Goal: Information Seeking & Learning: Learn about a topic

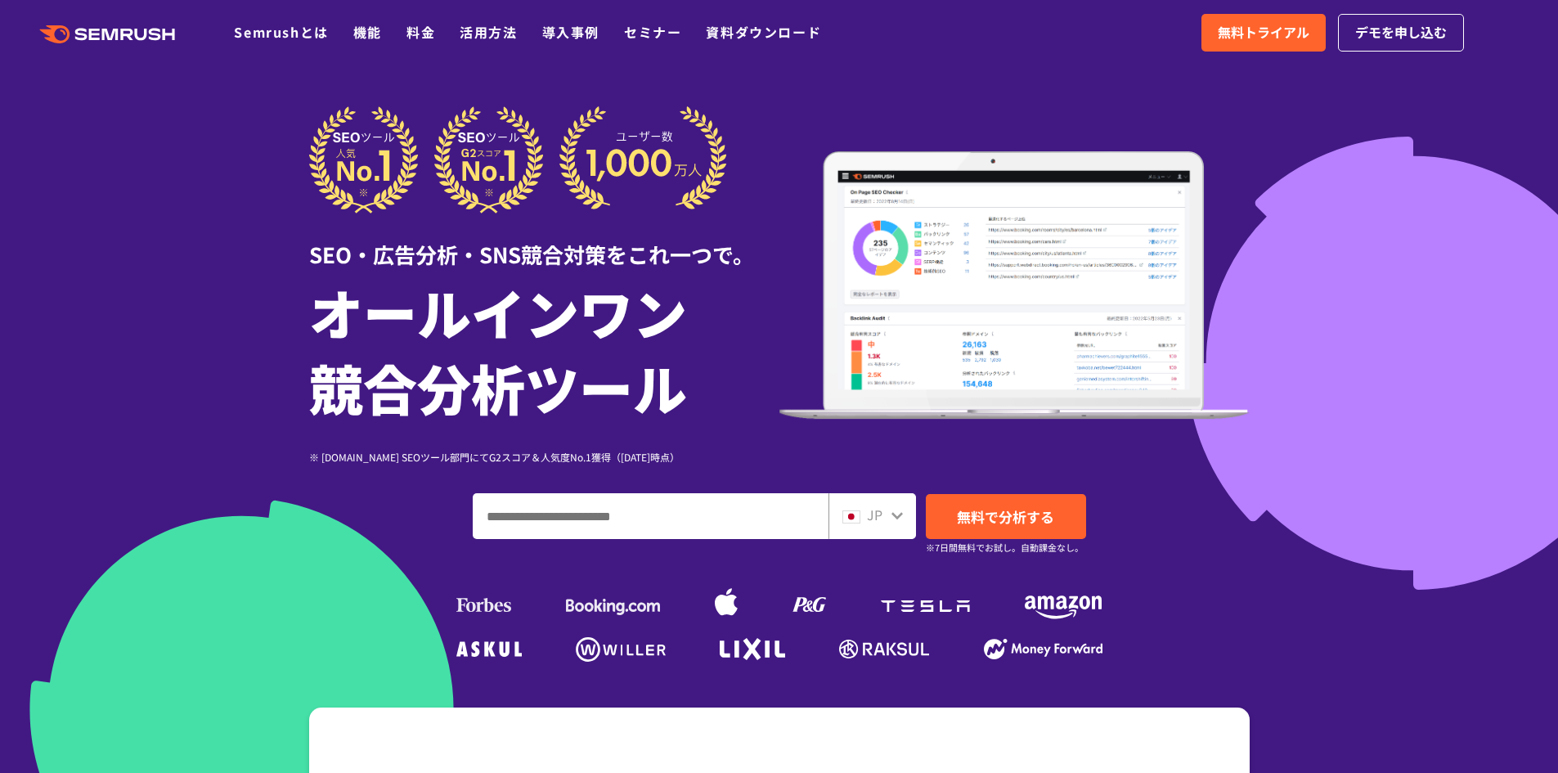
click at [588, 501] on input "ドメイン、キーワードまたはURLを入力してください" at bounding box center [650, 516] width 354 height 44
click at [124, 240] on div at bounding box center [779, 456] width 1558 height 912
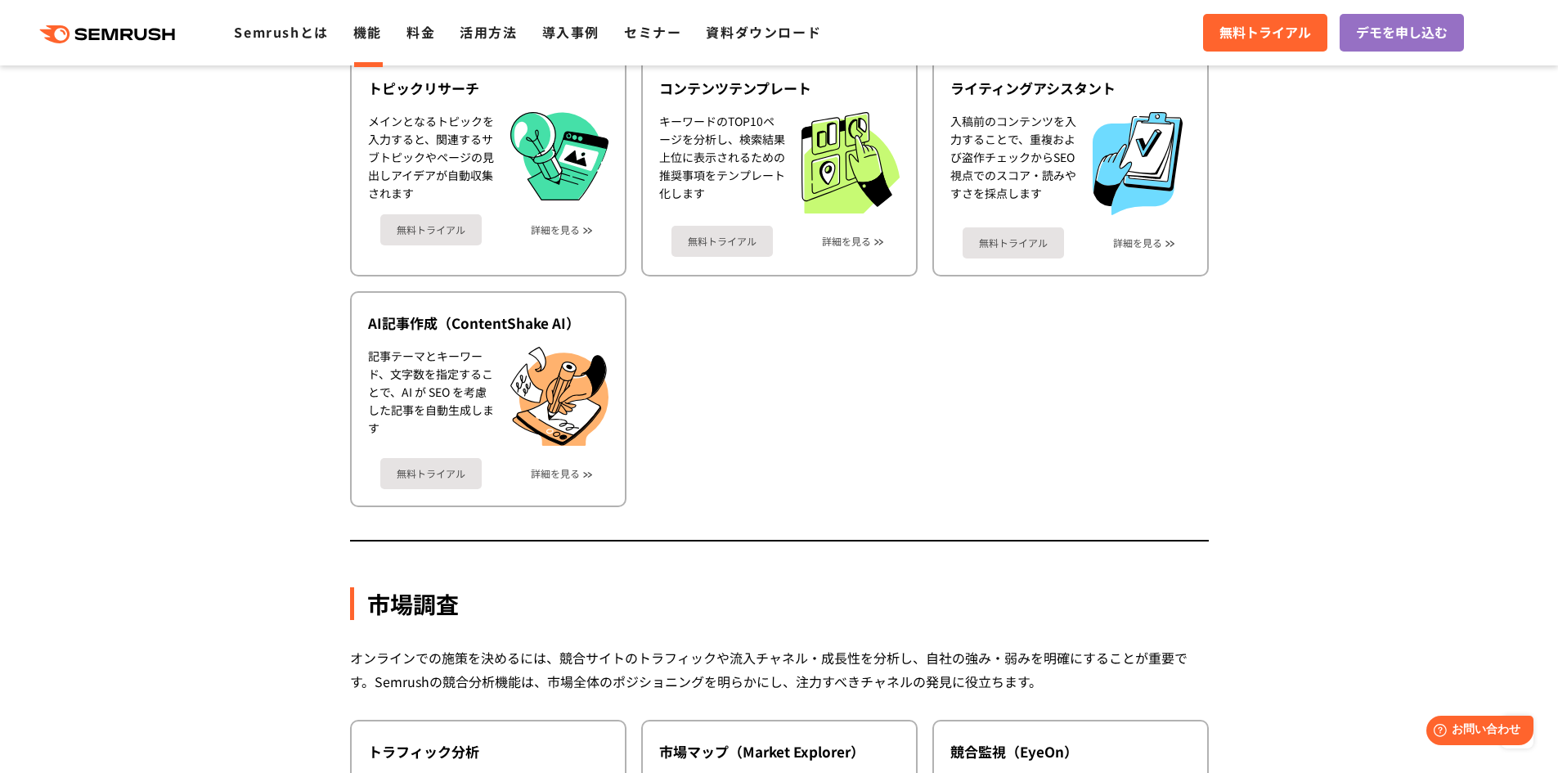
scroll to position [2044, 0]
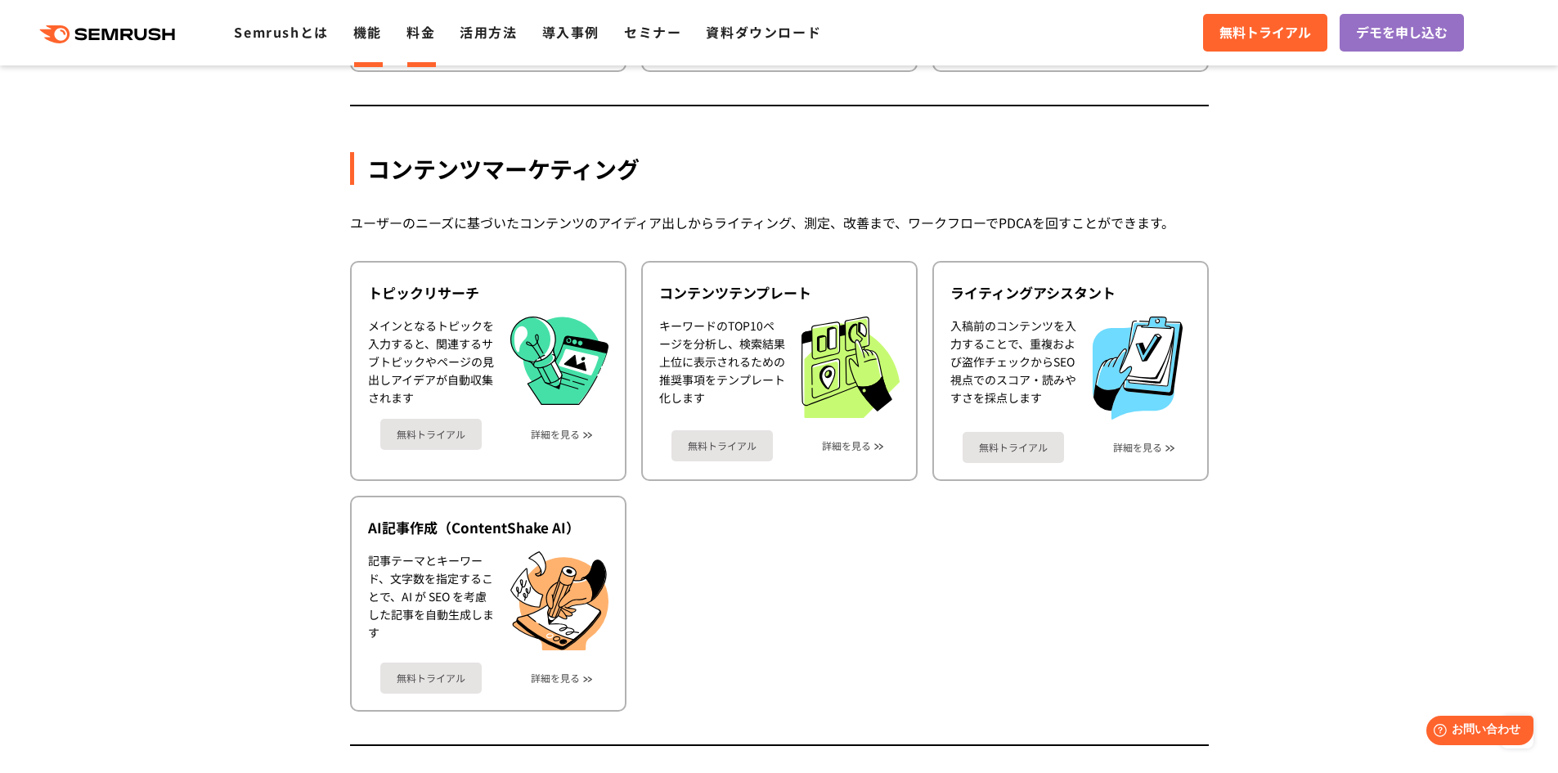
click at [419, 25] on link "料金" at bounding box center [420, 32] width 29 height 20
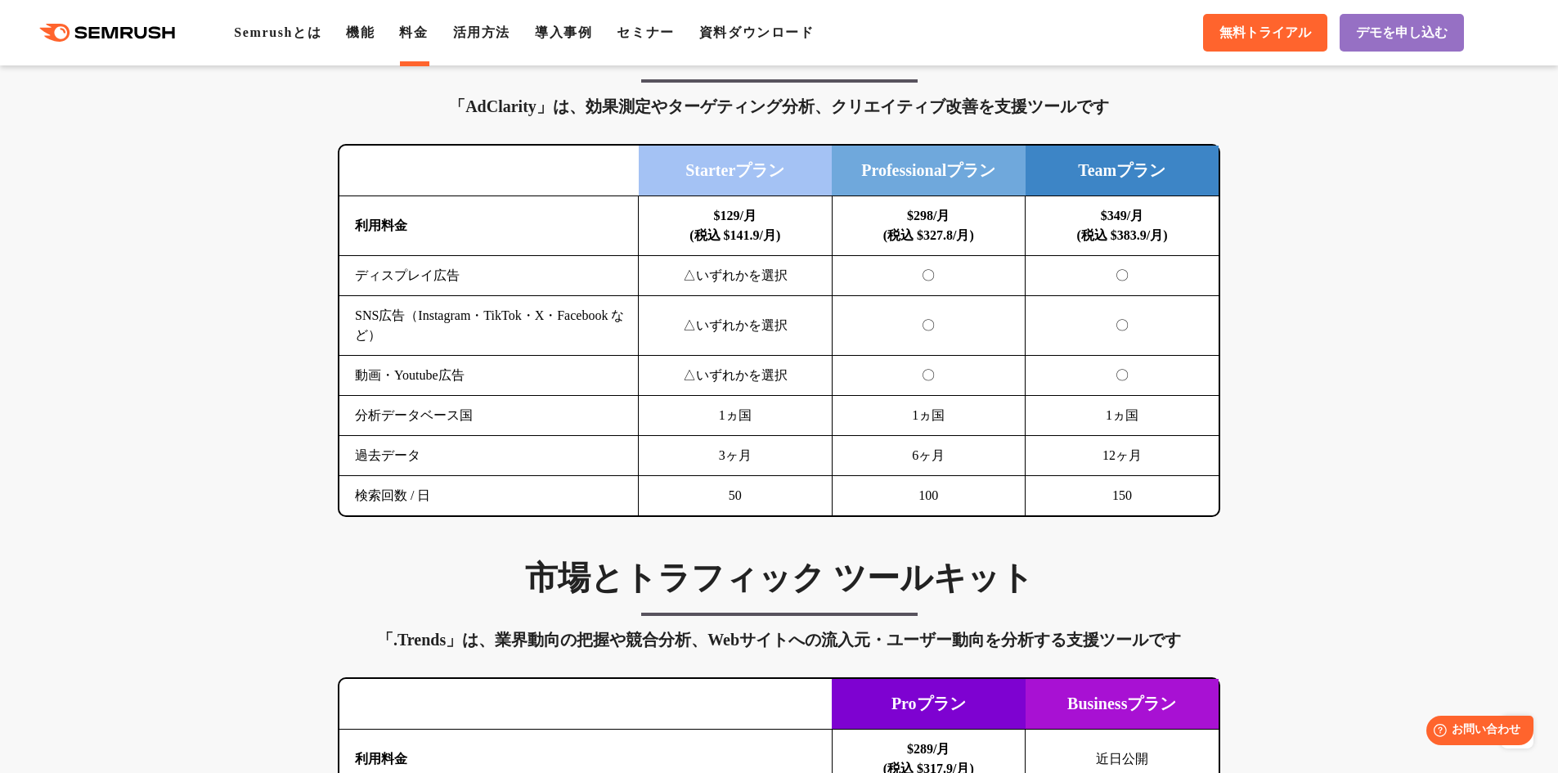
scroll to position [2044, 0]
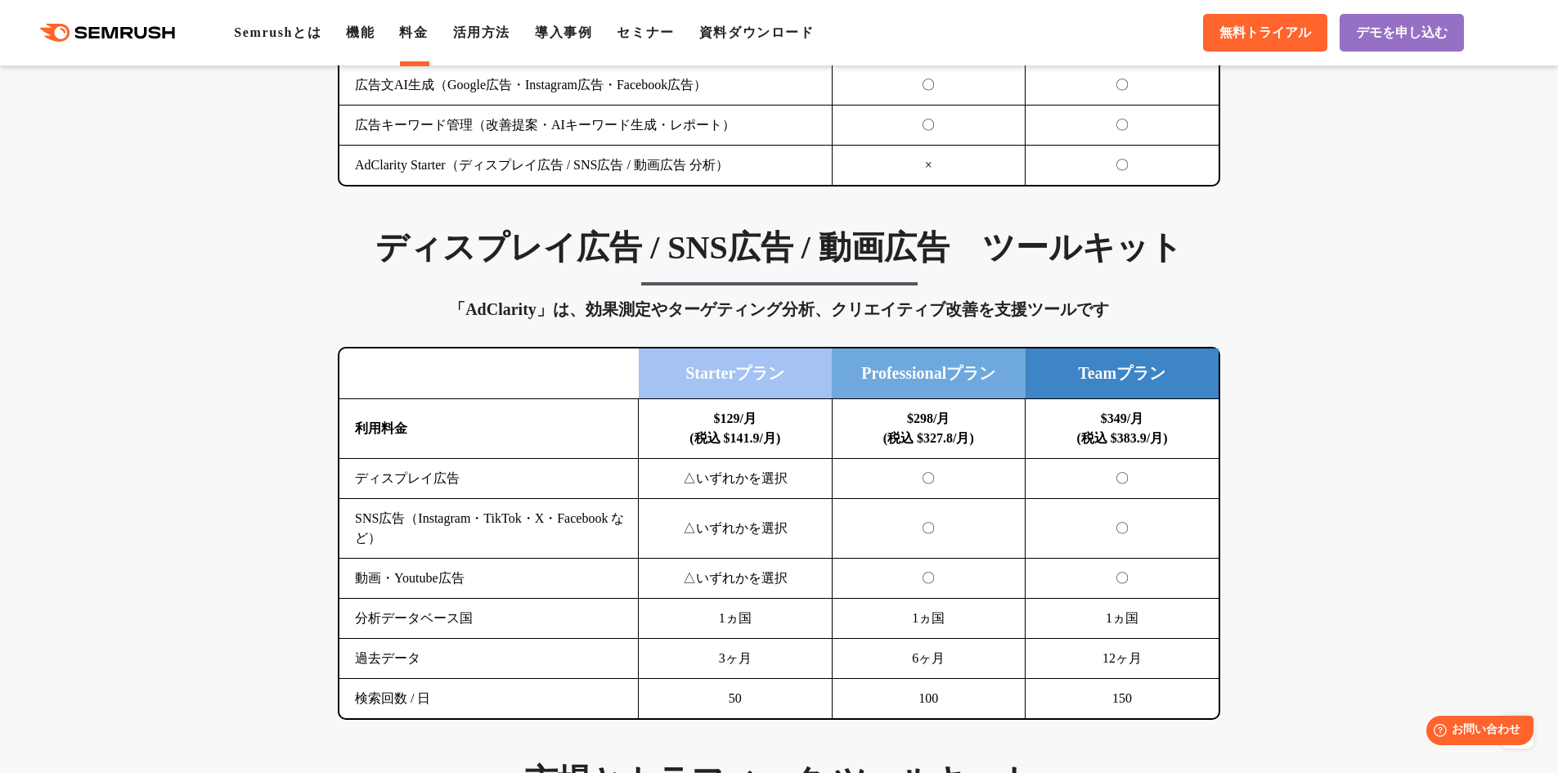
click at [480, 310] on div "「AdClarity」は、効果測定やターゲティング分析、クリエイティブ改善を支援ツールです" at bounding box center [779, 309] width 882 height 26
copy div "AdClarity"
drag, startPoint x: 388, startPoint y: 517, endPoint x: 650, endPoint y: 506, distance: 261.8
click at [603, 511] on td "SNS広告（Instagram・TikTok・X・Facebook など）" at bounding box center [488, 529] width 299 height 60
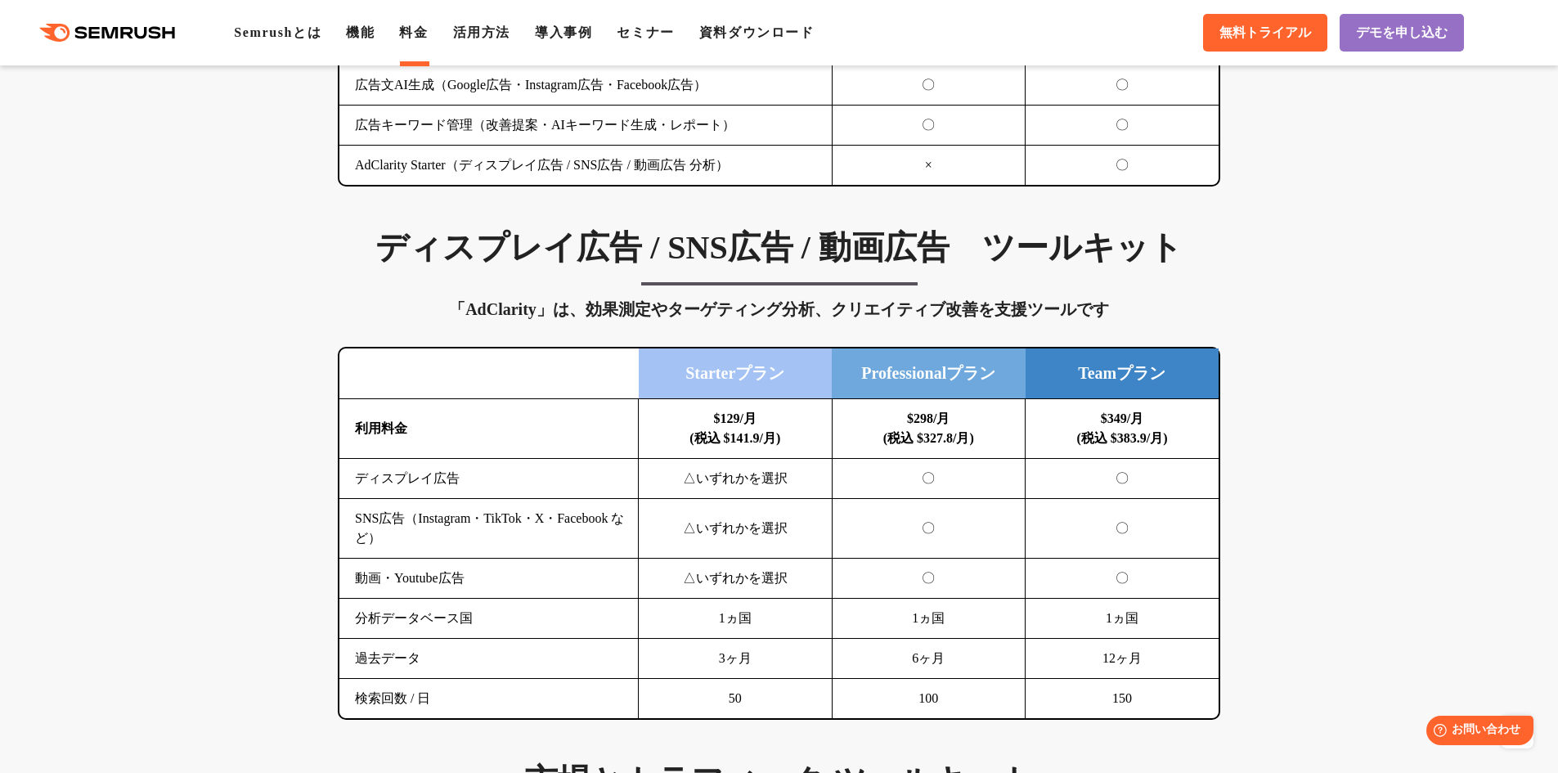
click at [650, 506] on td "△いずれかを選択" at bounding box center [736, 529] width 194 height 60
drag, startPoint x: 712, startPoint y: 530, endPoint x: 781, endPoint y: 534, distance: 68.8
click at [776, 533] on td "△いずれかを選択" at bounding box center [736, 529] width 194 height 60
click at [786, 535] on td "△いずれかを選択" at bounding box center [736, 529] width 194 height 60
drag, startPoint x: 887, startPoint y: 527, endPoint x: 948, endPoint y: 525, distance: 61.4
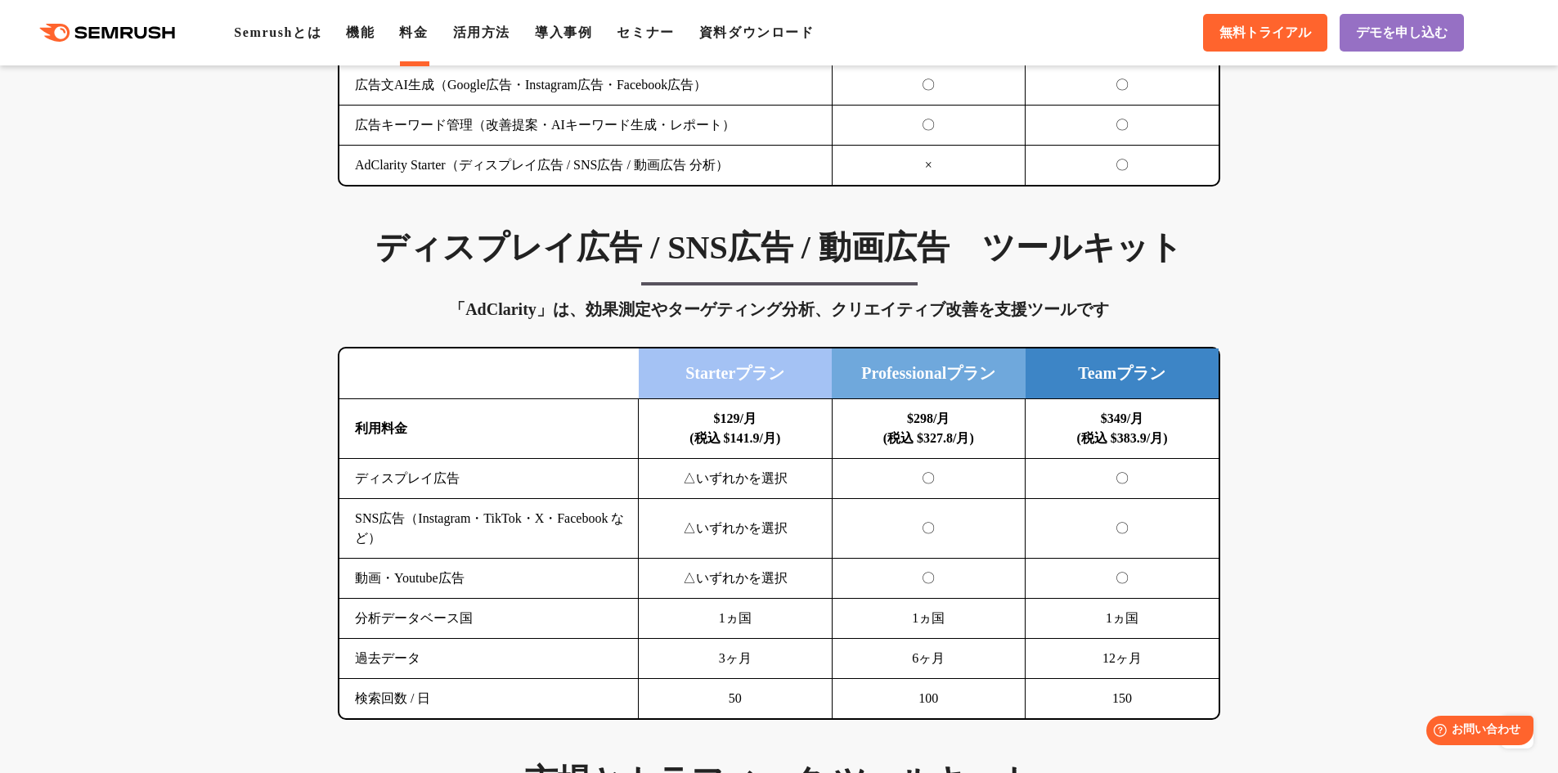
click at [947, 525] on td "〇" at bounding box center [928, 529] width 194 height 60
click at [956, 525] on td "〇" at bounding box center [928, 529] width 194 height 60
drag, startPoint x: 913, startPoint y: 581, endPoint x: 973, endPoint y: 591, distance: 60.5
click at [972, 591] on td "〇" at bounding box center [928, 578] width 194 height 40
click at [978, 593] on td "〇" at bounding box center [928, 578] width 194 height 40
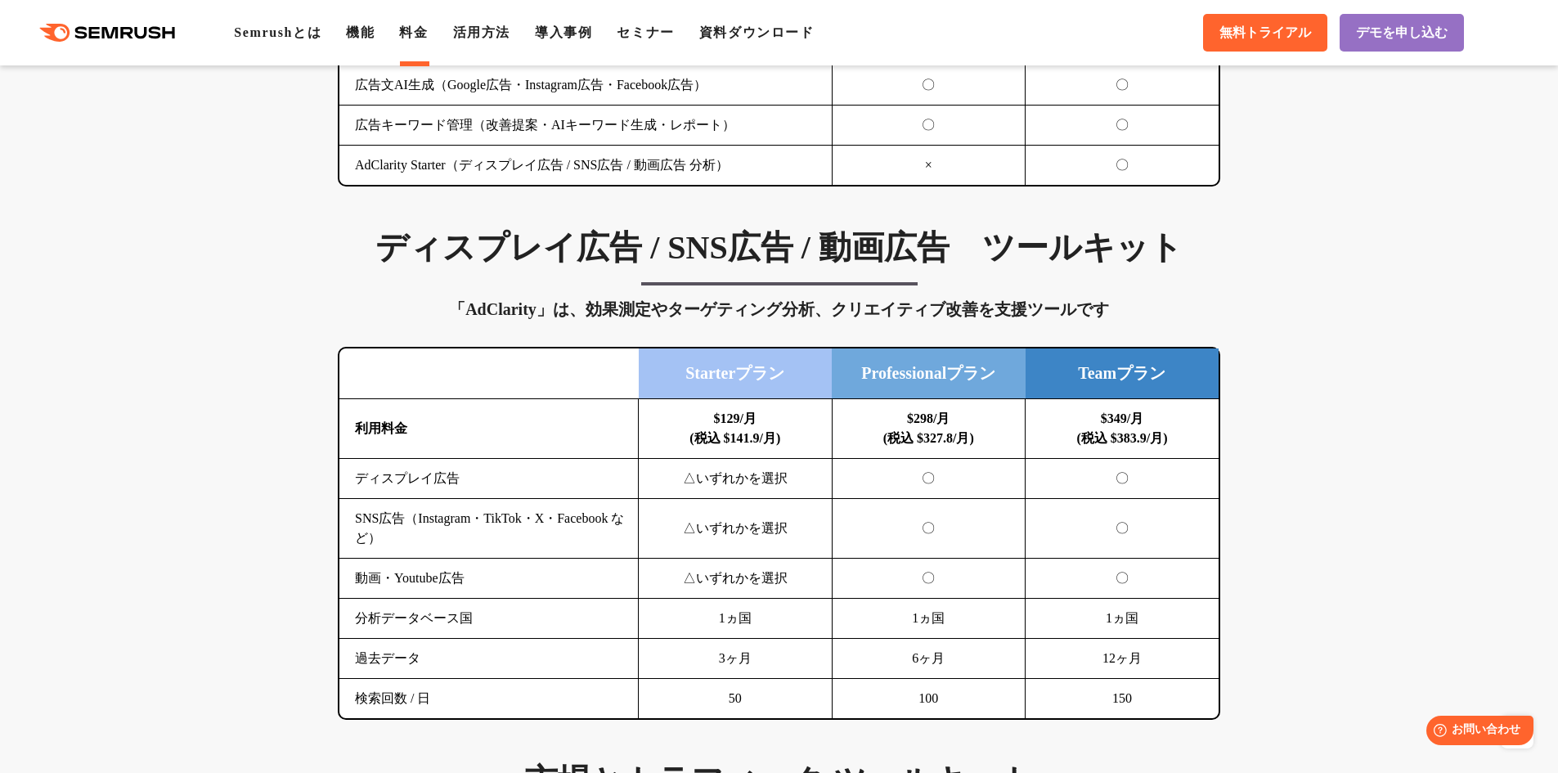
drag, startPoint x: 473, startPoint y: 636, endPoint x: 690, endPoint y: 678, distance: 221.4
click at [477, 635] on td "分析データベース国" at bounding box center [488, 618] width 299 height 40
drag, startPoint x: 392, startPoint y: 612, endPoint x: 468, endPoint y: 625, distance: 77.0
click at [466, 625] on td "分析データベース国" at bounding box center [488, 618] width 299 height 40
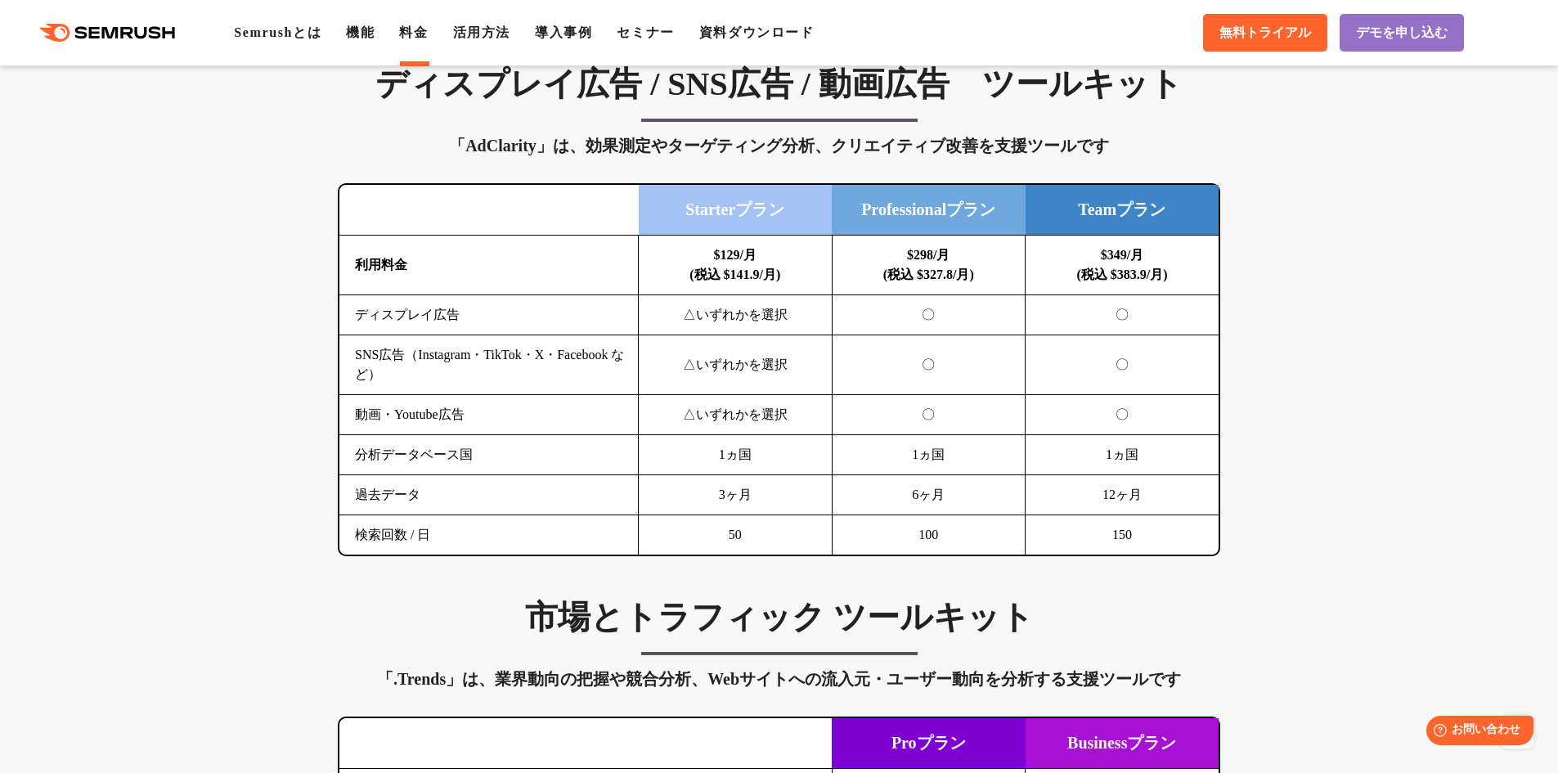
drag, startPoint x: 923, startPoint y: 533, endPoint x: 952, endPoint y: 536, distance: 29.5
click at [952, 536] on td "100" at bounding box center [928, 535] width 194 height 40
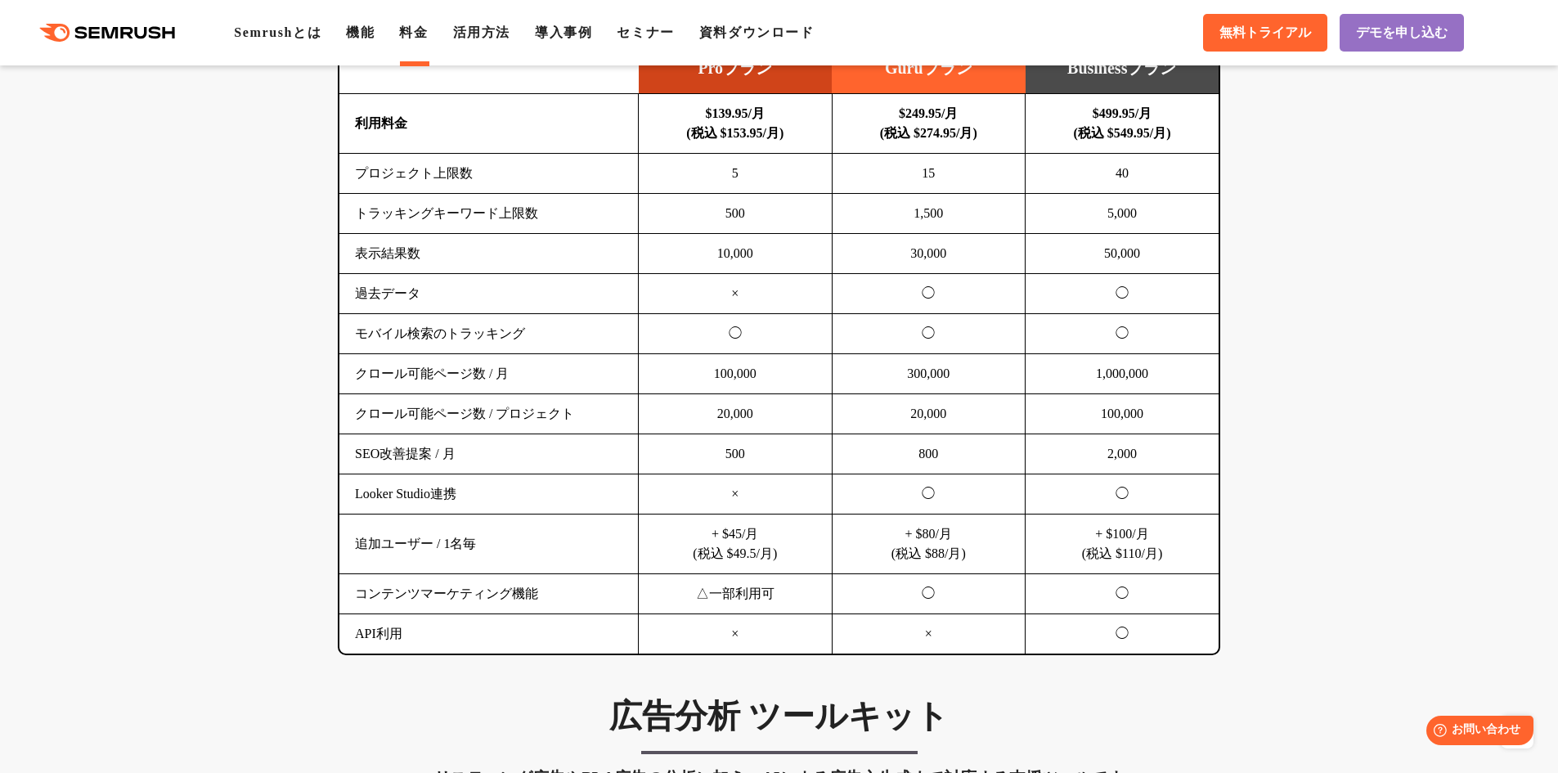
scroll to position [981, 0]
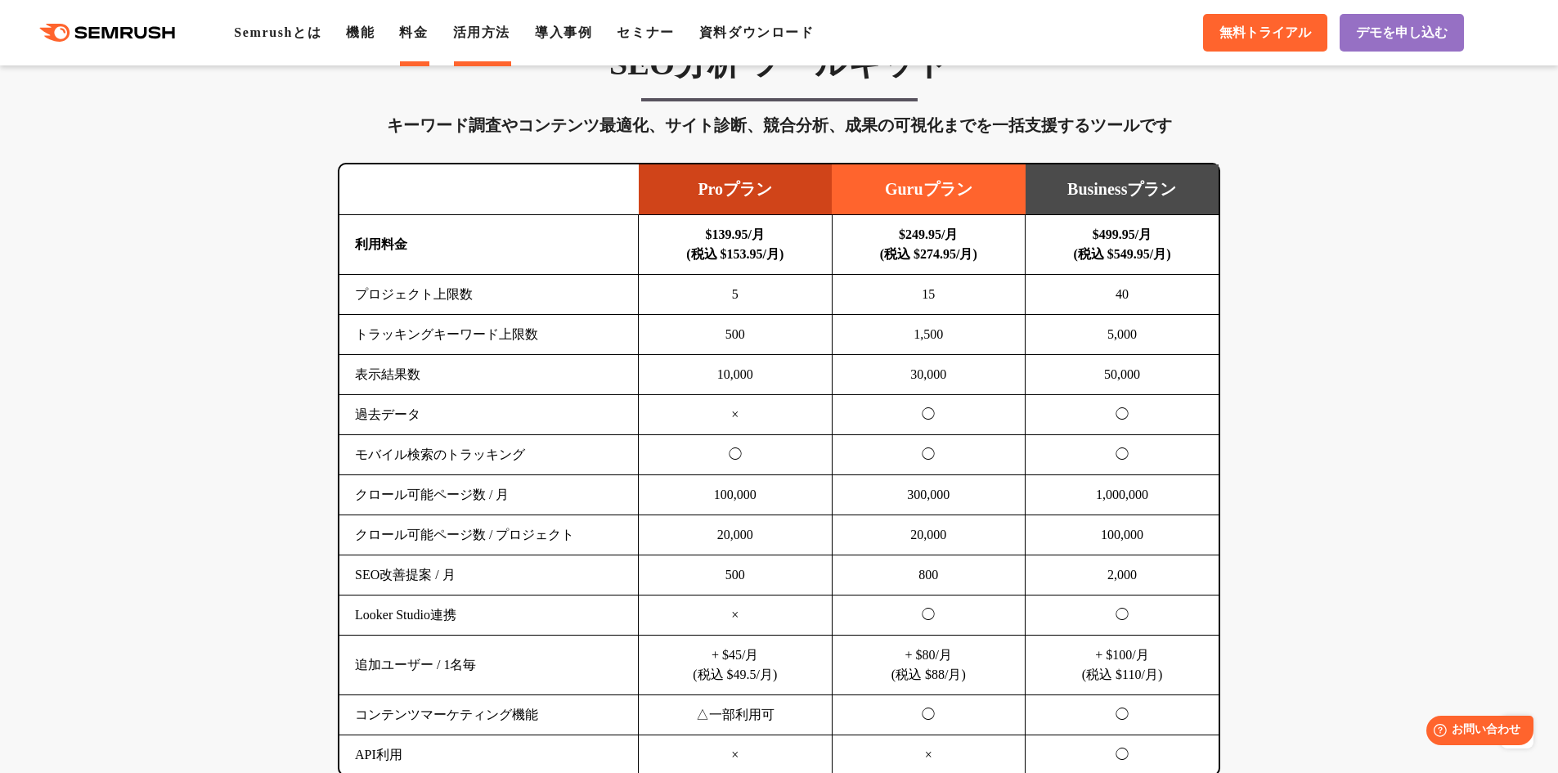
click at [486, 37] on link "活用方法" at bounding box center [481, 32] width 57 height 14
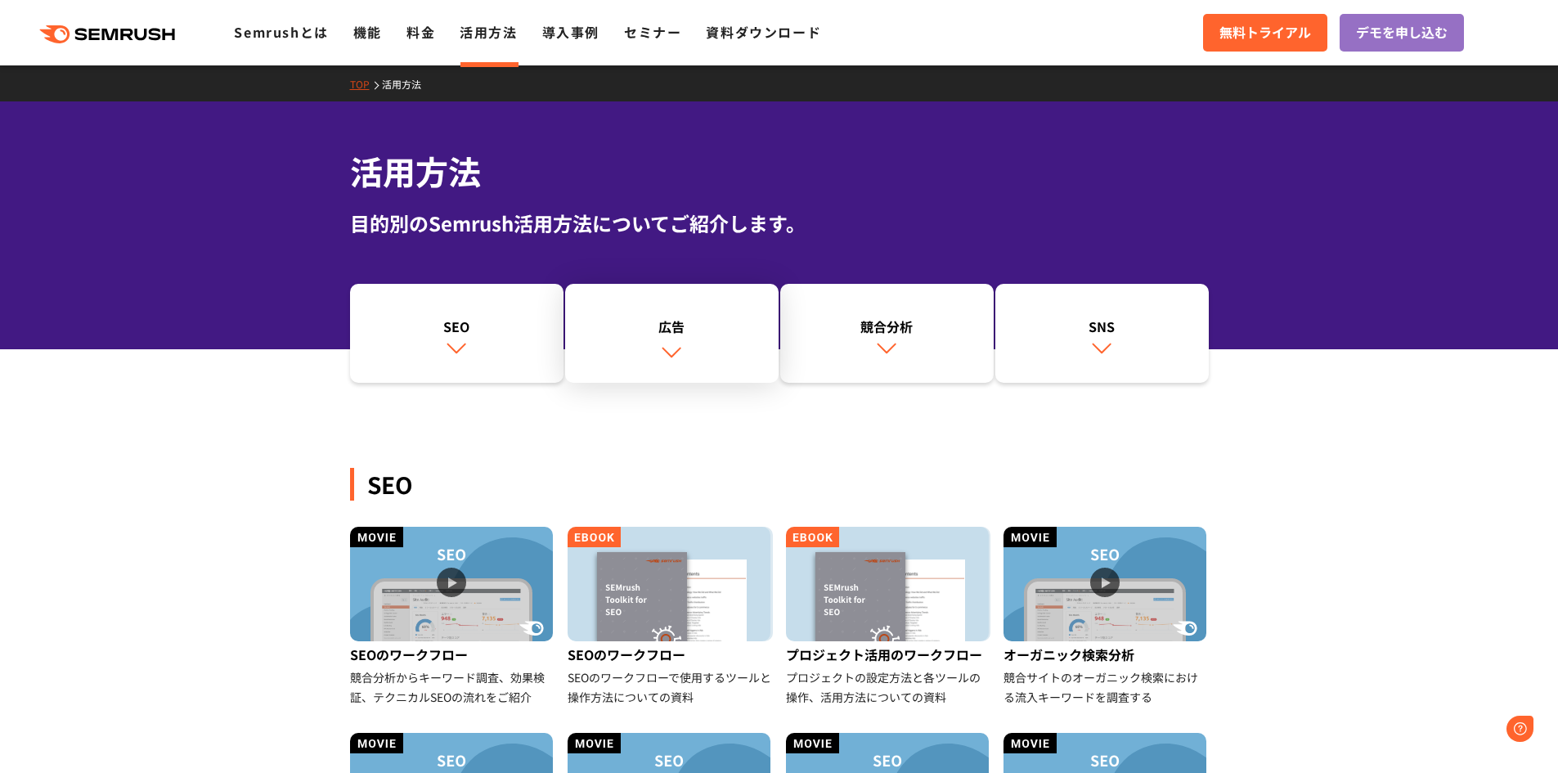
click at [680, 350] on img at bounding box center [671, 351] width 21 height 21
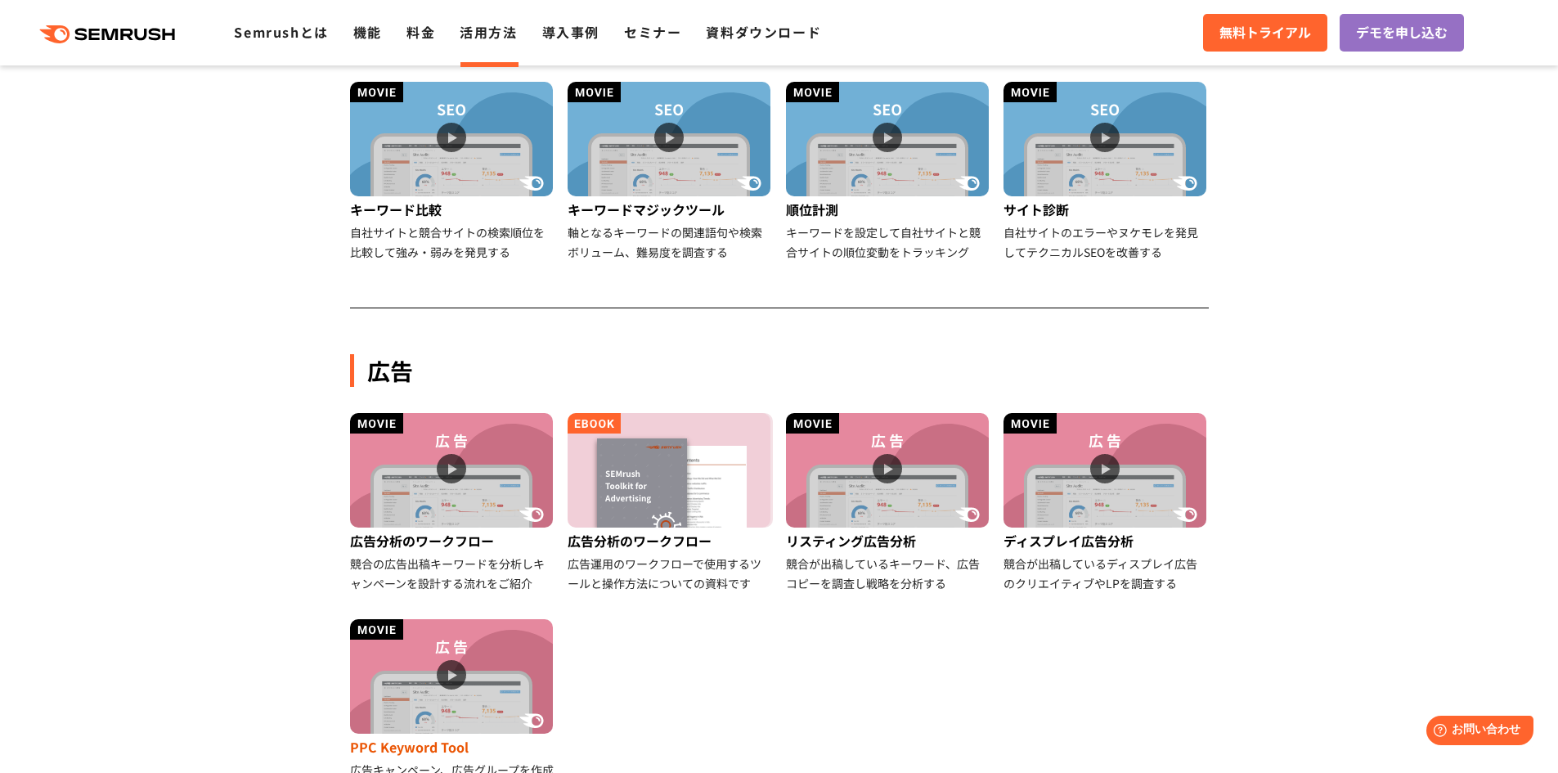
scroll to position [913, 0]
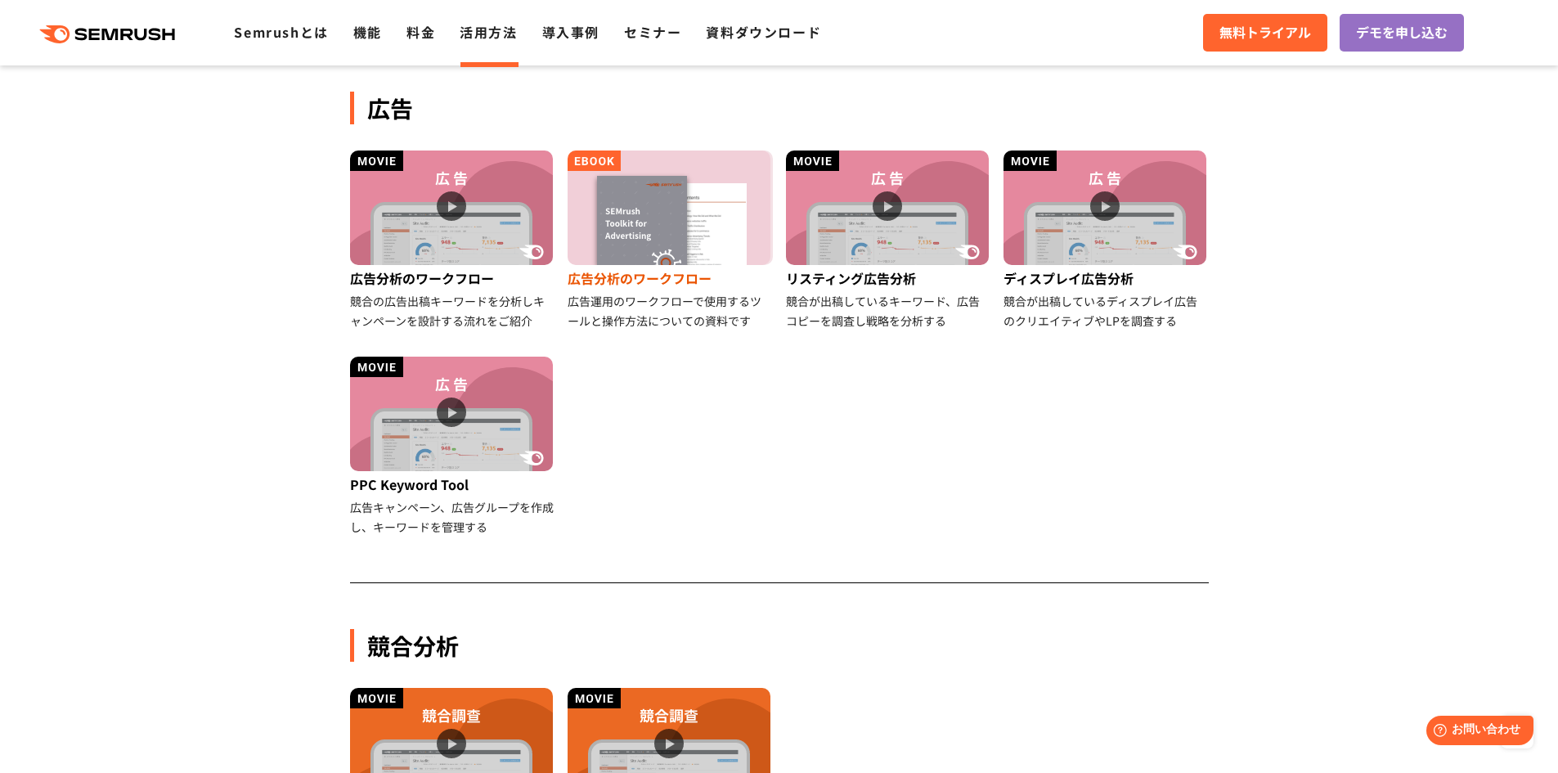
click at [646, 283] on div "広告分析のワークフロー" at bounding box center [669, 278] width 205 height 26
click at [1091, 300] on div "競合が出稿しているディスプレイ広告のクリエイティブやLPを調査する" at bounding box center [1105, 310] width 205 height 39
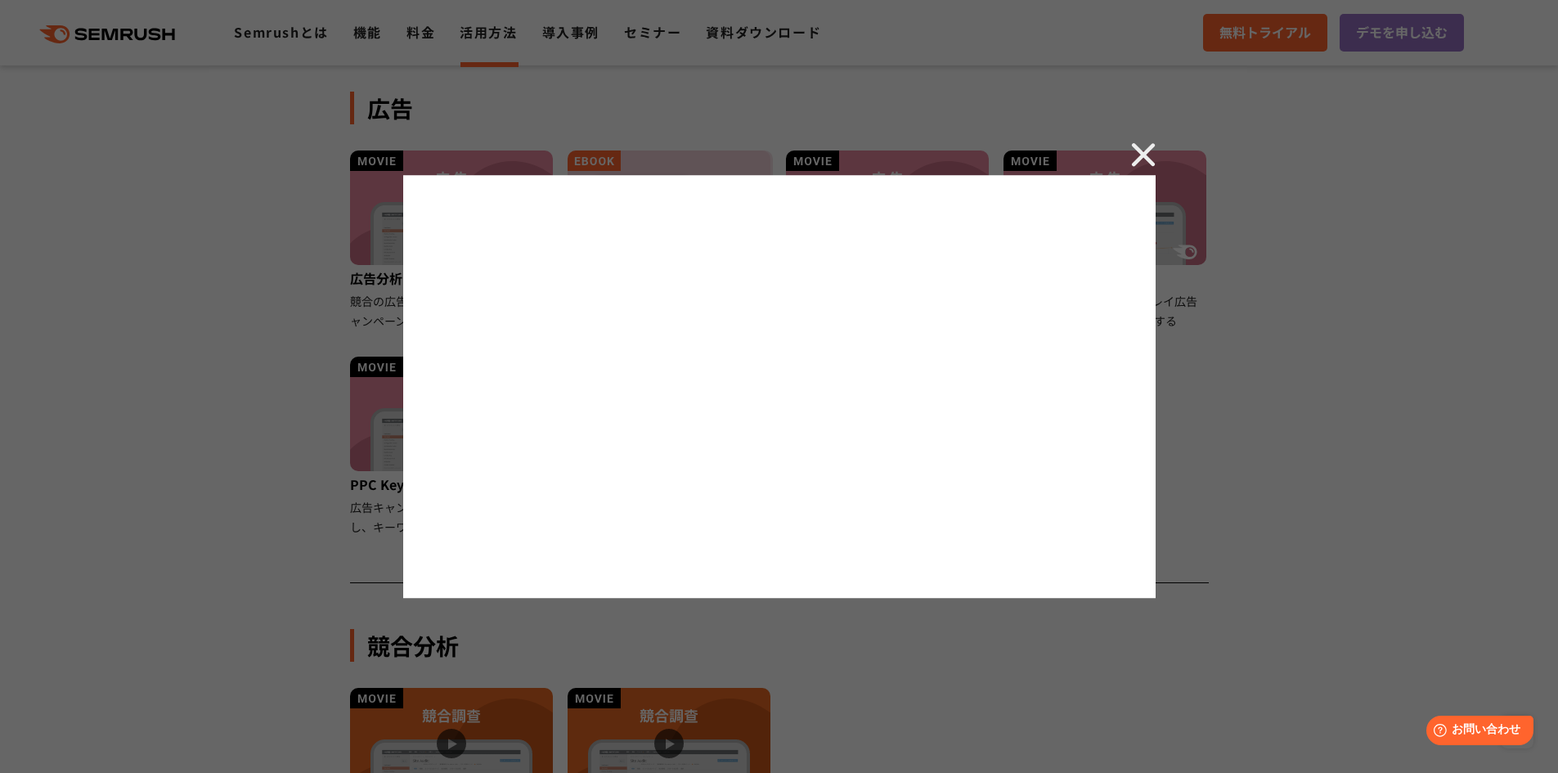
click at [1141, 145] on img at bounding box center [1143, 154] width 25 height 25
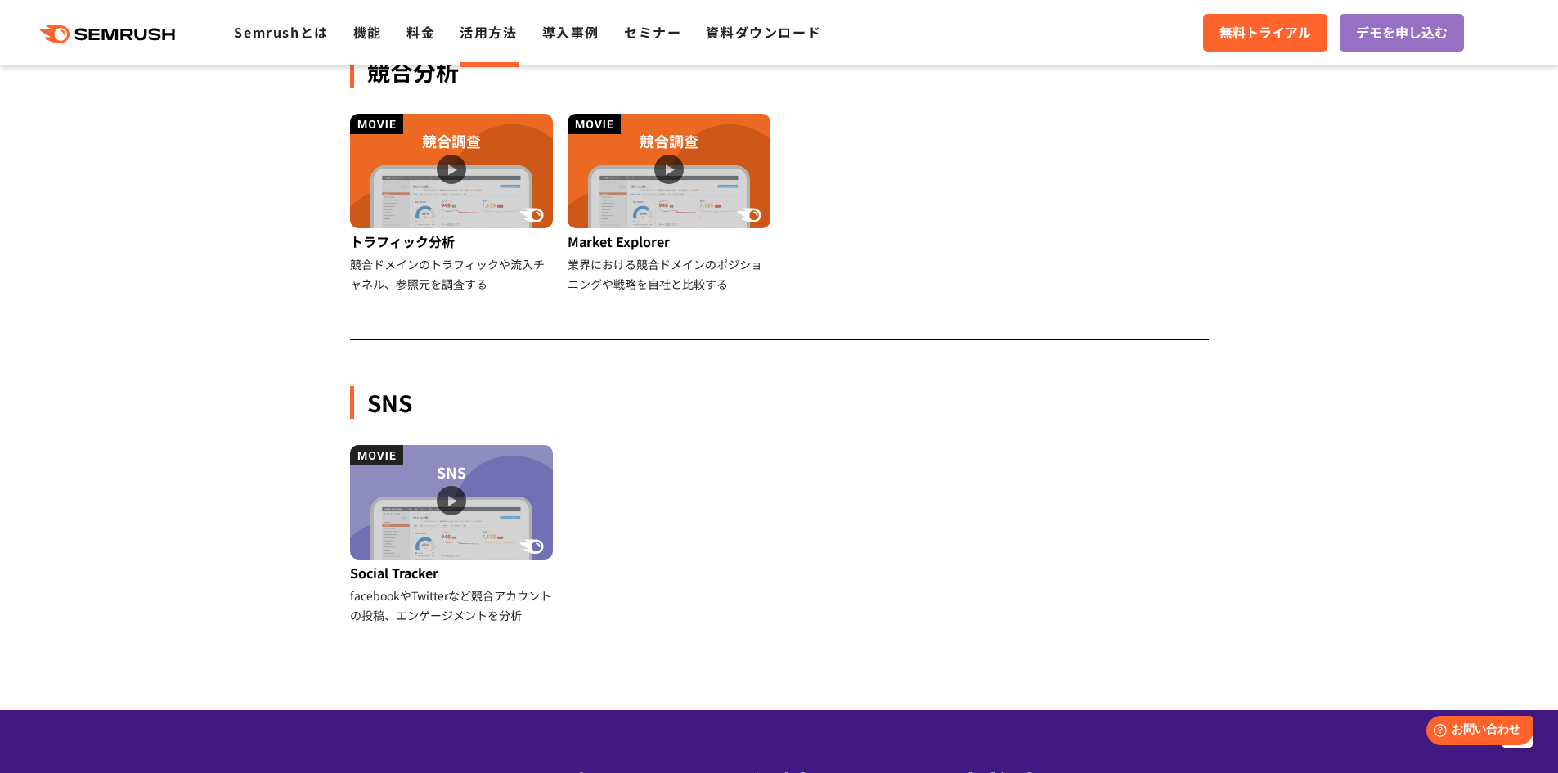
scroll to position [1404, 0]
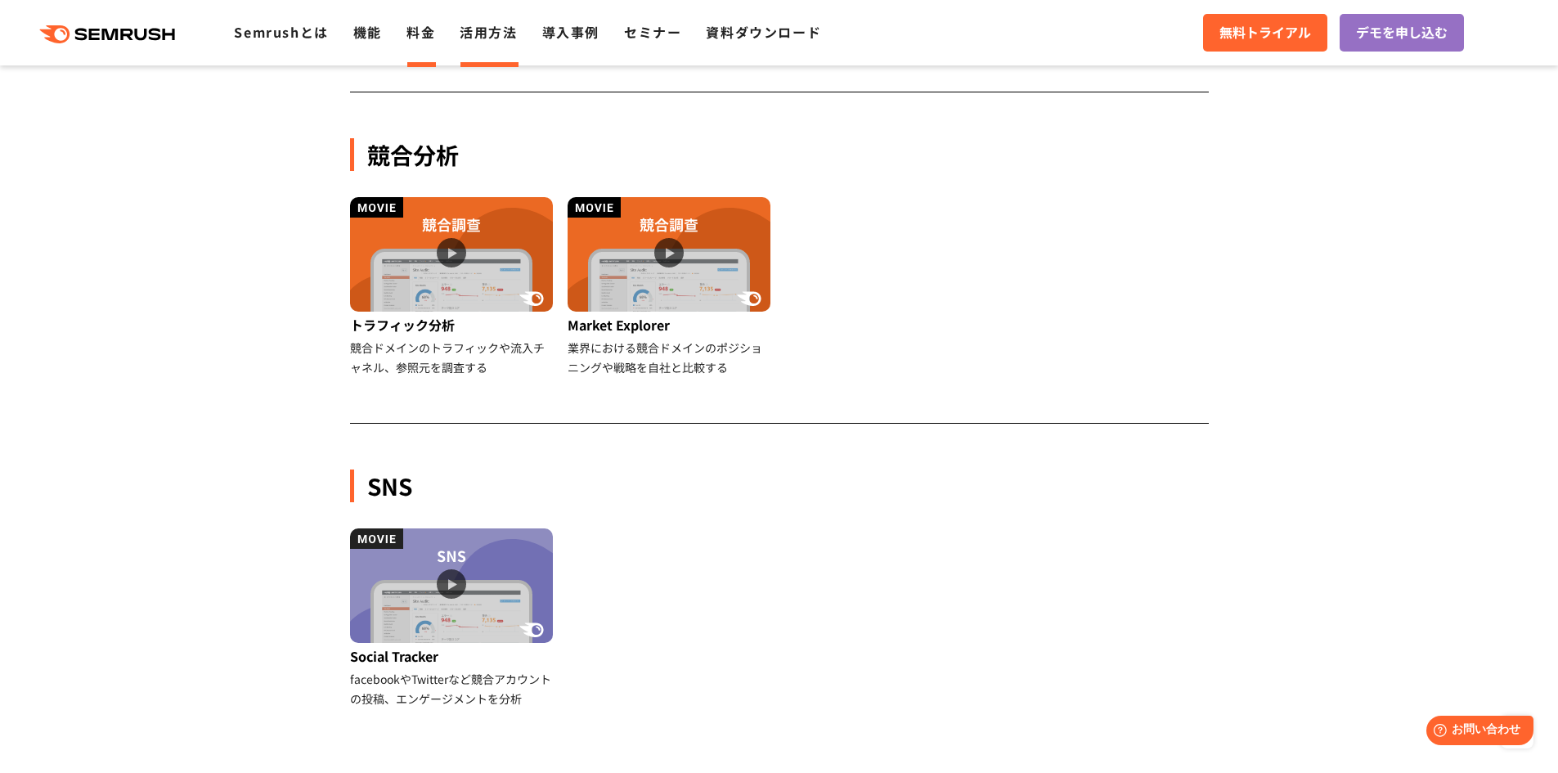
click at [428, 32] on link "料金" at bounding box center [420, 32] width 29 height 20
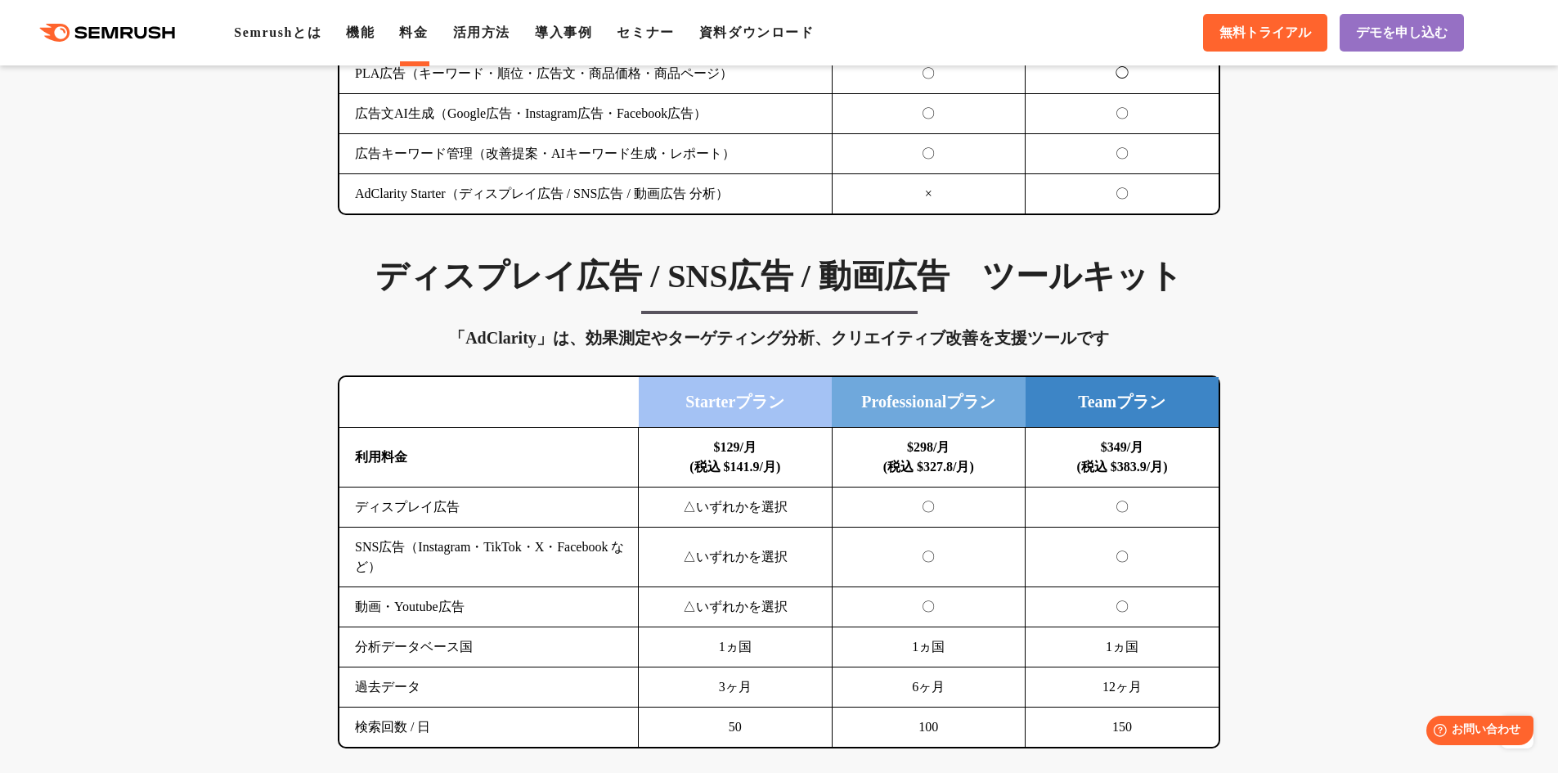
scroll to position [2044, 0]
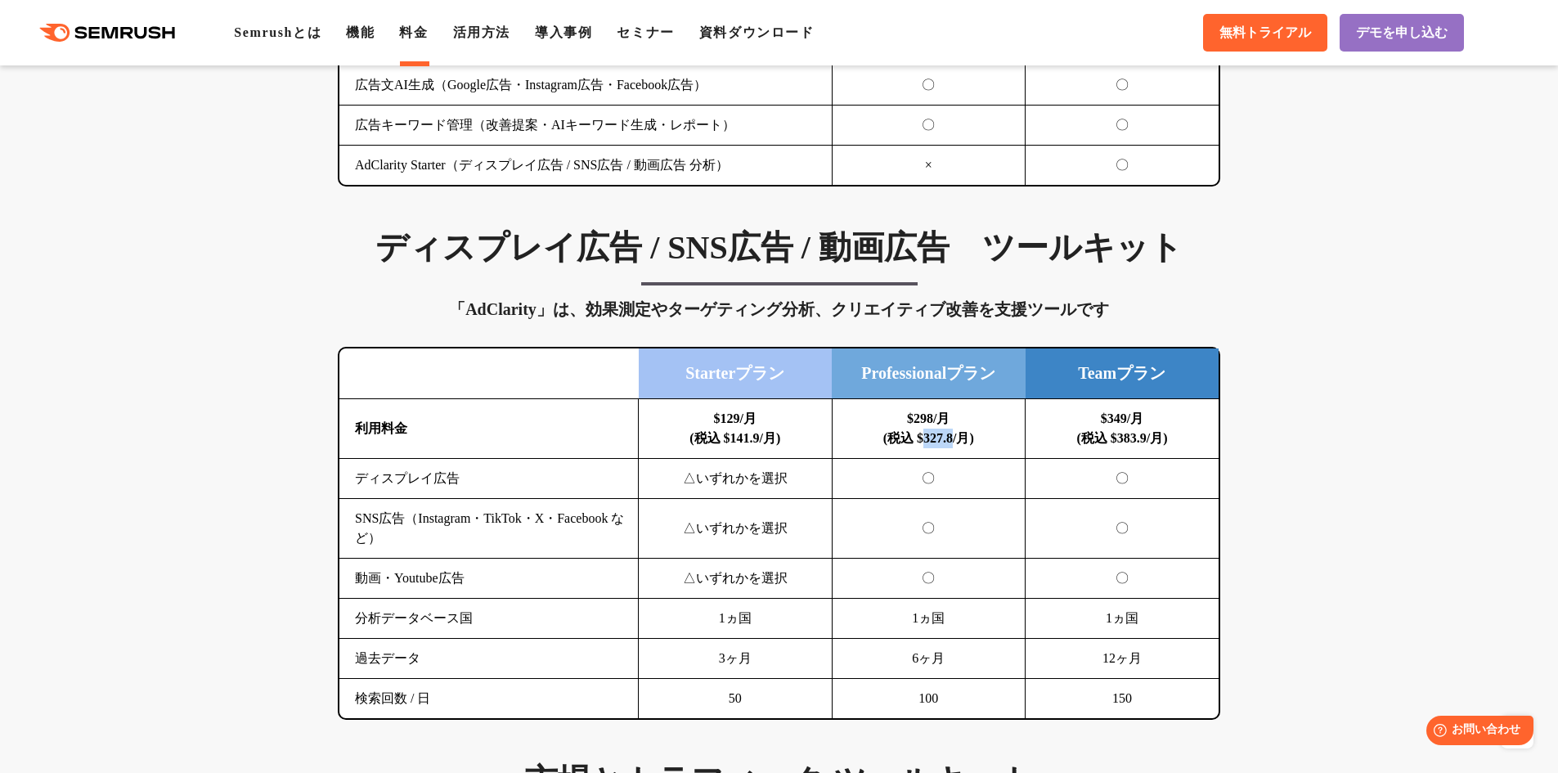
drag, startPoint x: 919, startPoint y: 442, endPoint x: 957, endPoint y: 449, distance: 39.0
click at [957, 449] on td "$298/月 (税込 $327.8/月)" at bounding box center [928, 429] width 194 height 60
copy b "327.8"
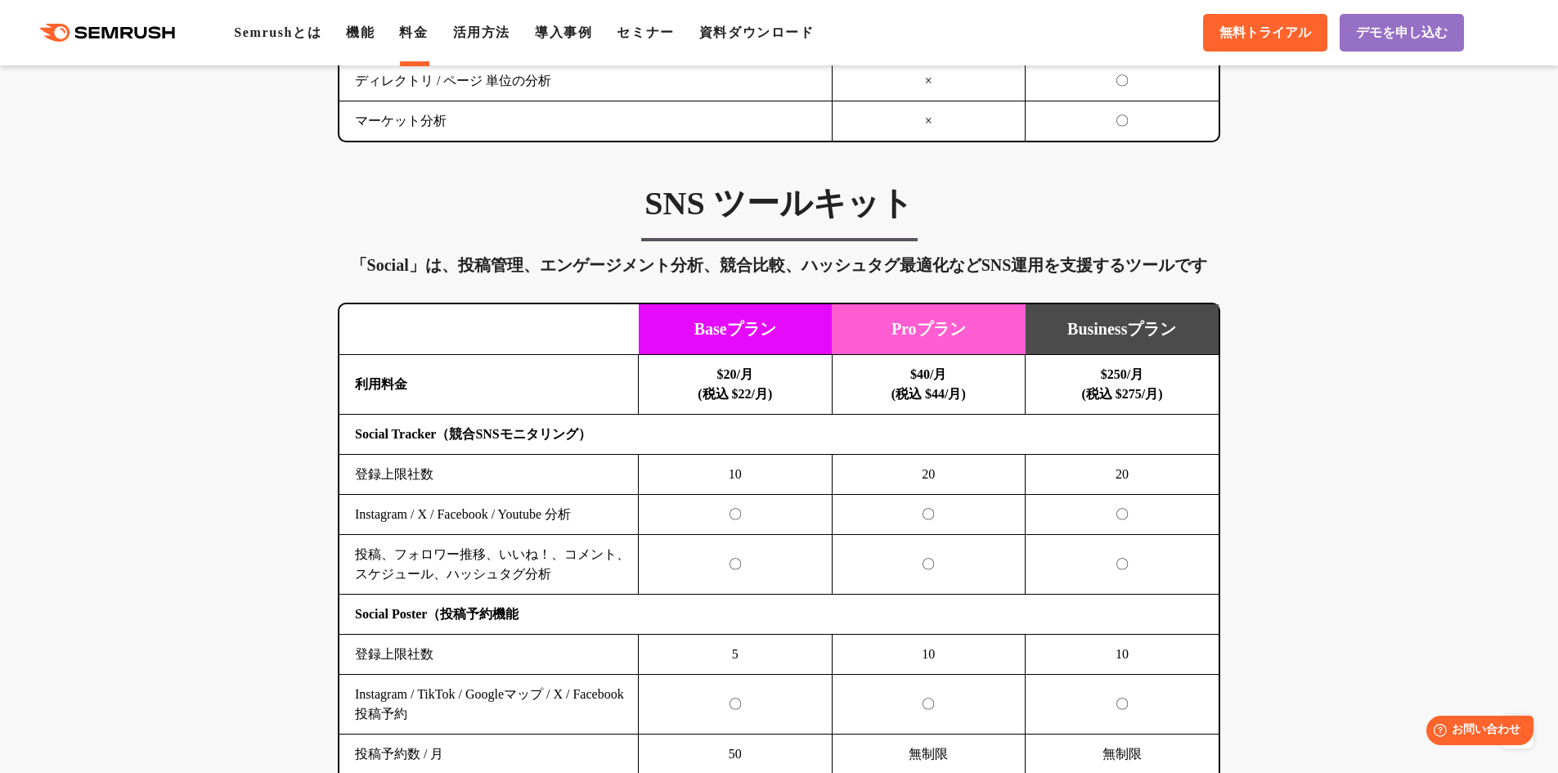
scroll to position [3189, 0]
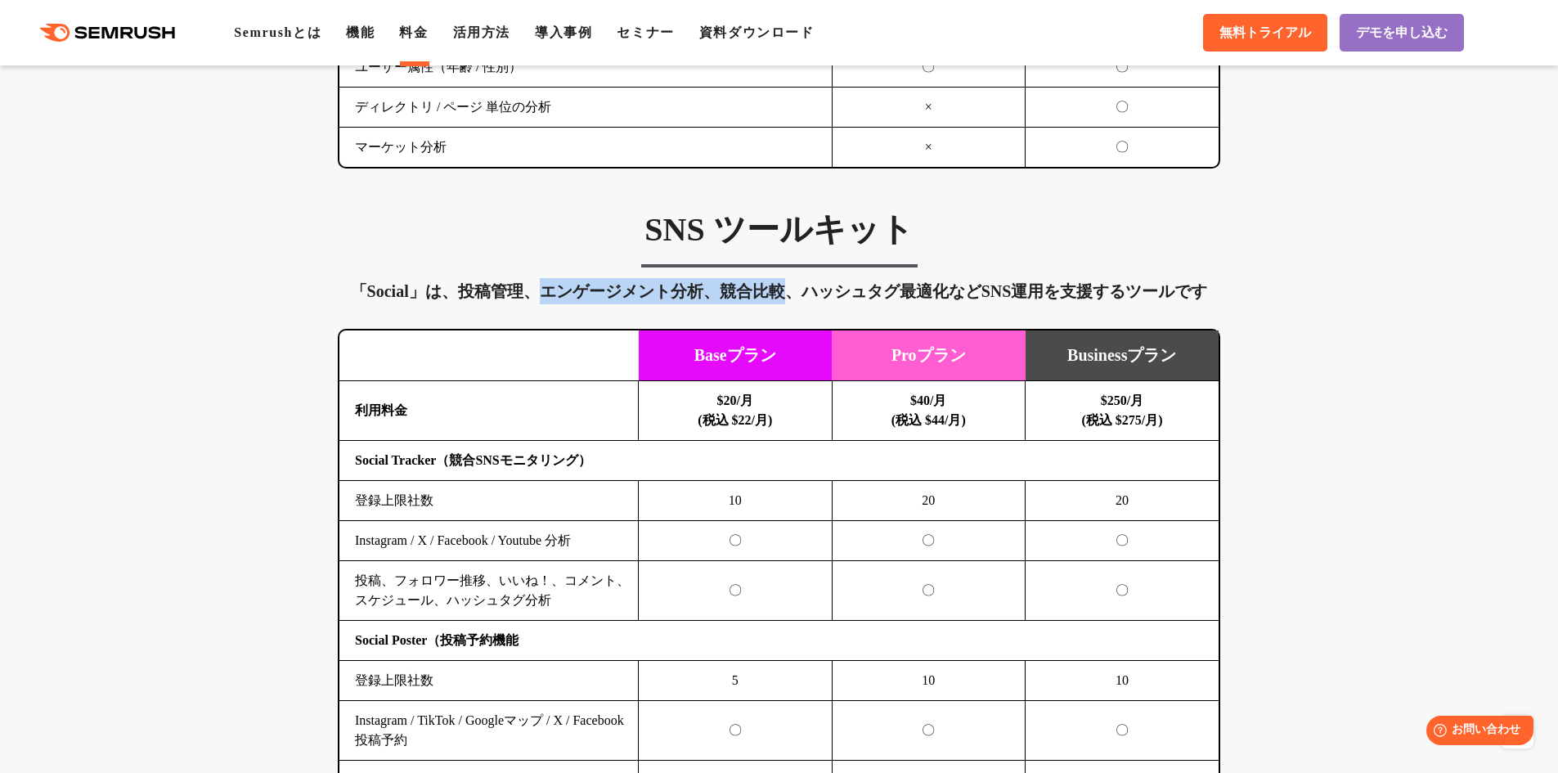
drag, startPoint x: 616, startPoint y: 279, endPoint x: 809, endPoint y: 285, distance: 193.0
click at [792, 283] on div "「Social」は、投稿管理、エンゲージメント分析、競合比較、ハッシュタグ最適化などSNS運用を支援するツールです" at bounding box center [779, 291] width 882 height 26
click at [809, 285] on div "「Social」は、投稿管理、エンゲージメント分析、競合比較、ハッシュタグ最適化などSNS運用を支援するツールです" at bounding box center [779, 291] width 882 height 26
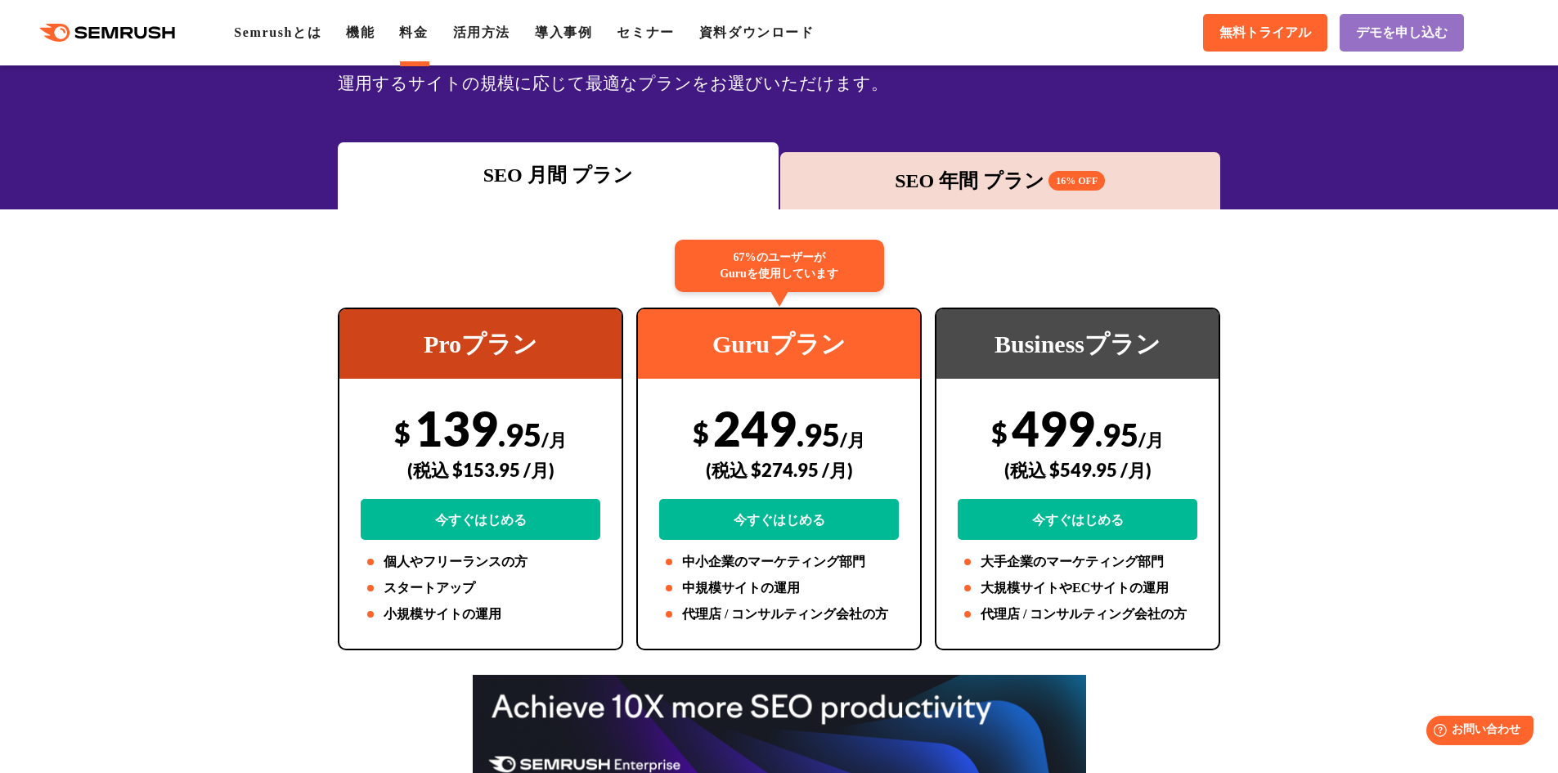
scroll to position [164, 0]
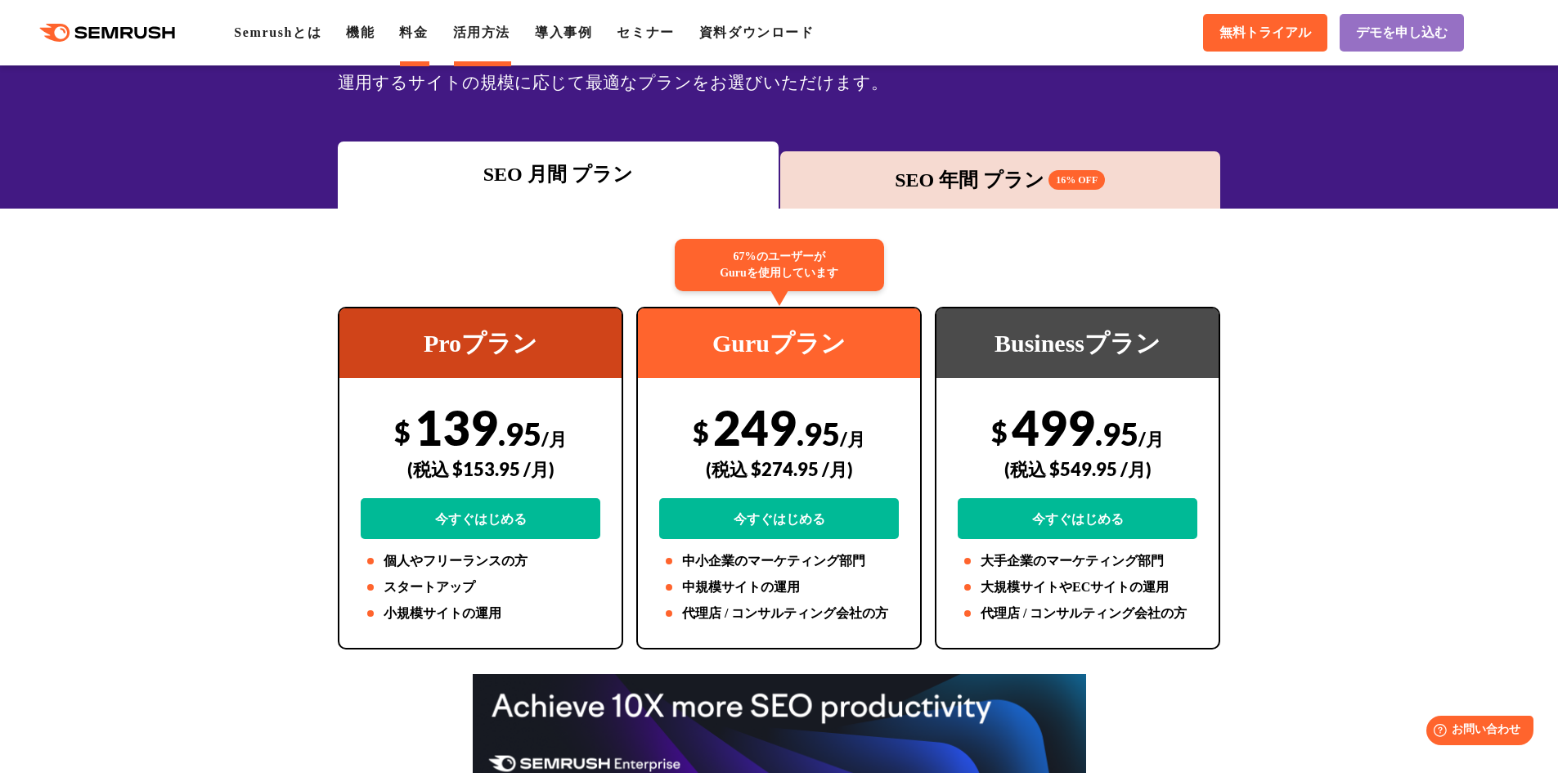
click at [491, 36] on link "活用方法" at bounding box center [481, 32] width 57 height 14
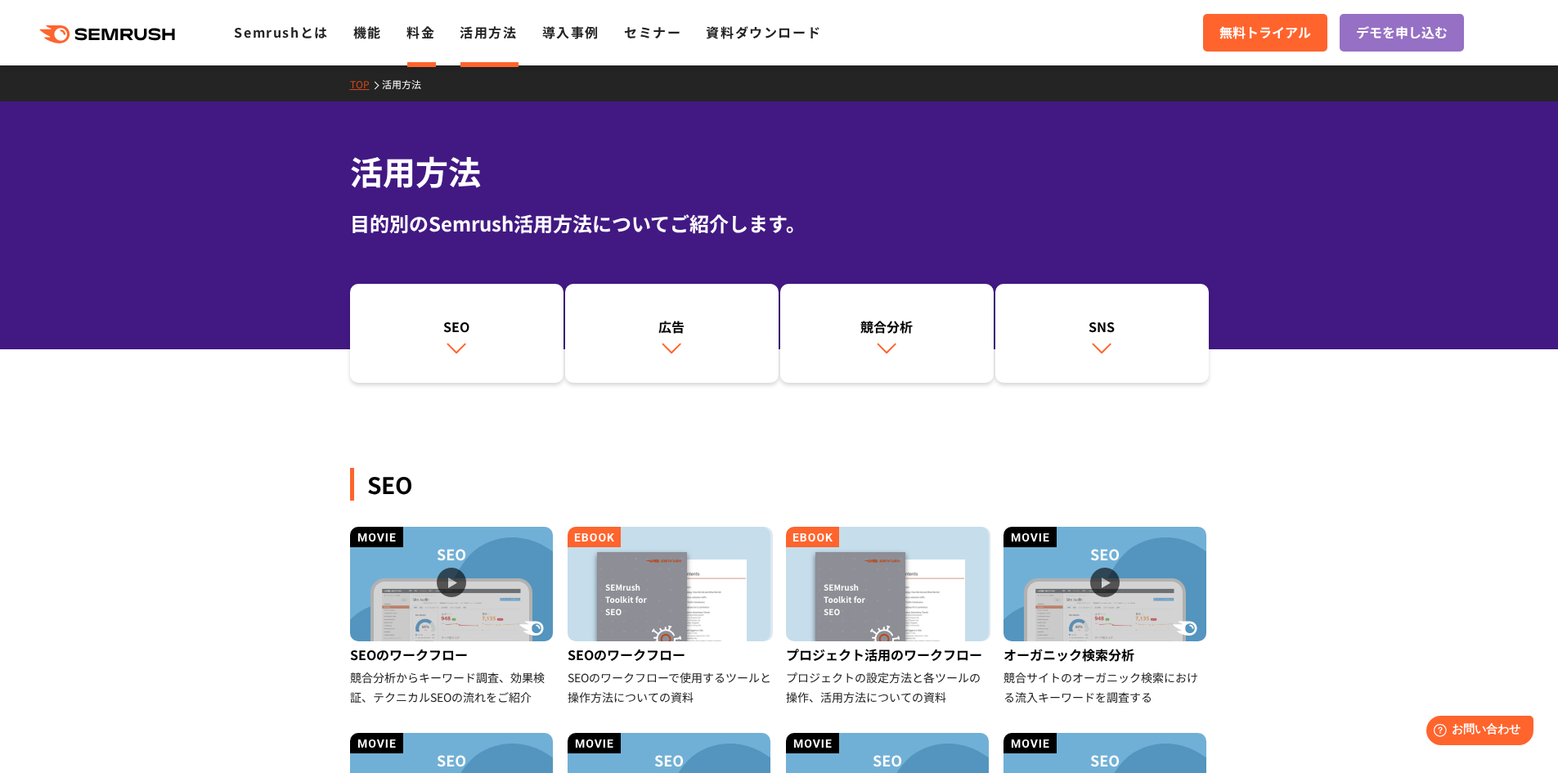
click at [427, 37] on link "料金" at bounding box center [420, 32] width 29 height 20
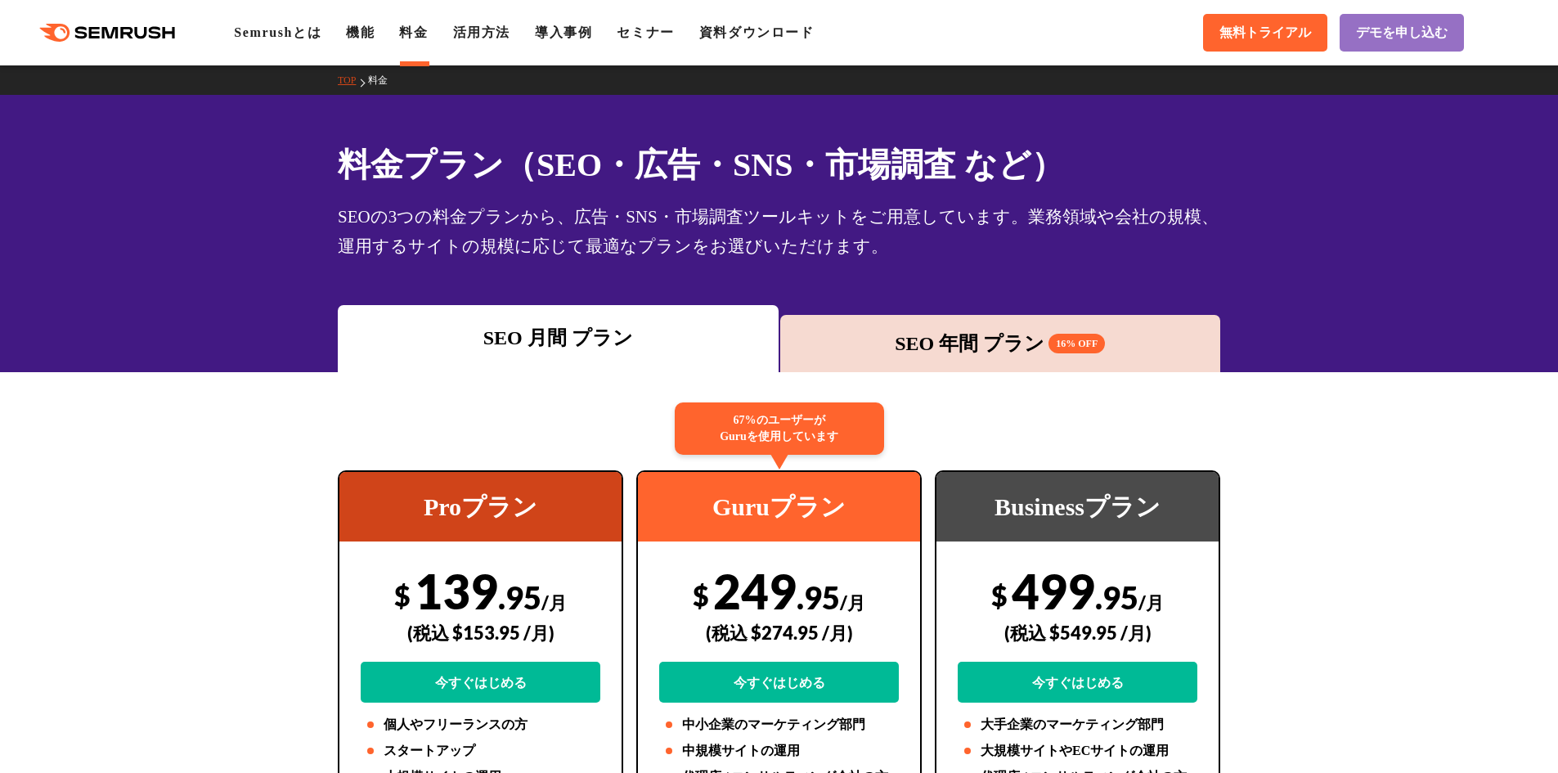
click at [446, 38] on ul "Semrushとは 機能 料金 活用方法 導入事例 セミナー 資料ダウンロード" at bounding box center [536, 33] width 604 height 20
click at [464, 38] on link "活用方法" at bounding box center [481, 32] width 57 height 14
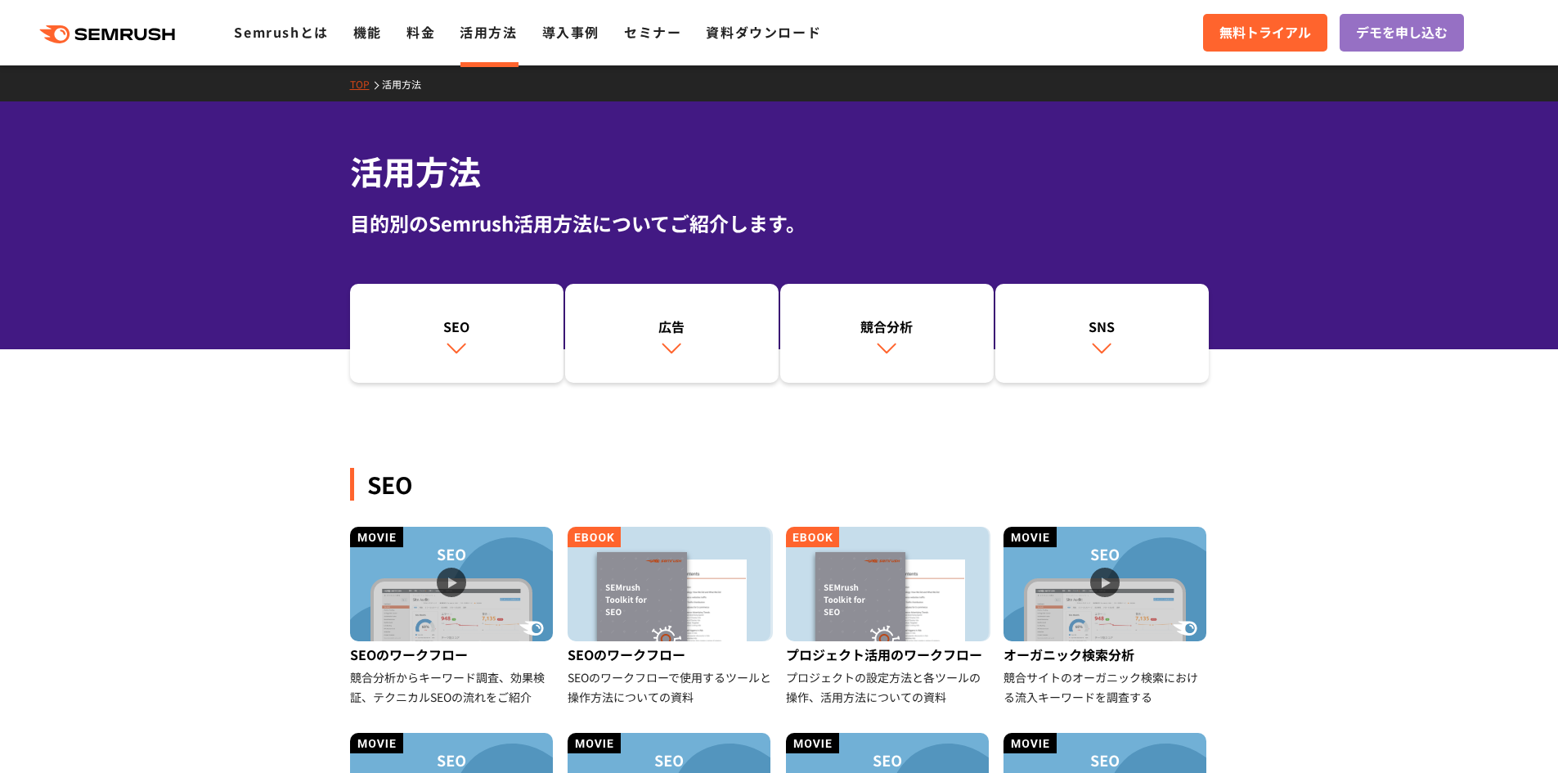
click at [425, 36] on link "料金" at bounding box center [420, 32] width 29 height 20
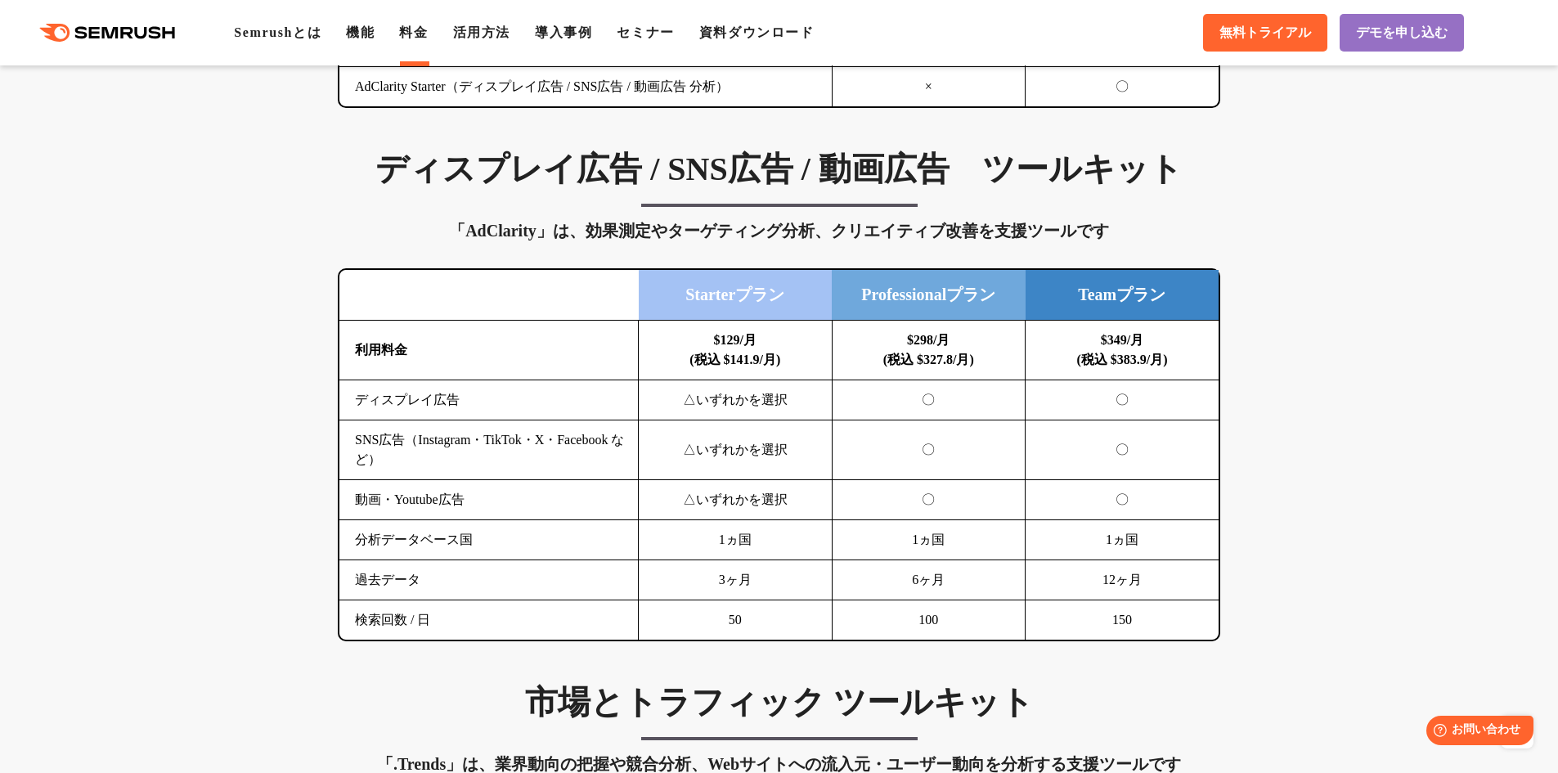
scroll to position [2126, 0]
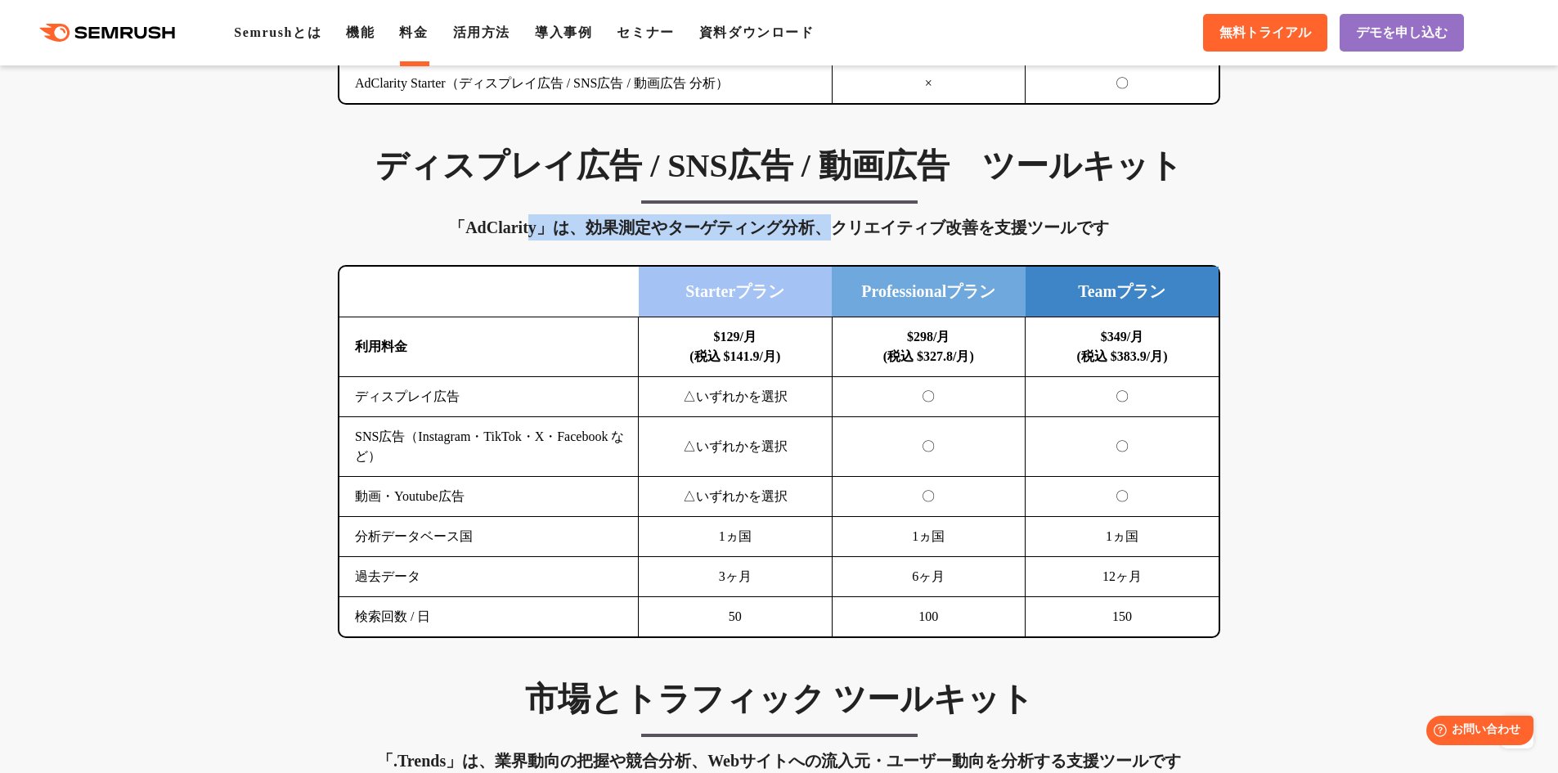
drag, startPoint x: 532, startPoint y: 237, endPoint x: 822, endPoint y: 228, distance: 289.6
click at [828, 228] on div "「AdClarity」は、効果測定やターゲティング分析、クリエイティブ改善を支援ツールです" at bounding box center [779, 227] width 882 height 26
click at [805, 226] on div "「AdClarity」は、効果測定やターゲティング分析、クリエイティブ改善を支援ツールです" at bounding box center [779, 227] width 882 height 26
drag, startPoint x: 661, startPoint y: 226, endPoint x: 916, endPoint y: 229, distance: 254.3
click at [908, 229] on div "「AdClarity」は、効果測定やターゲティング分析、クリエイティブ改善を支援ツールです" at bounding box center [779, 227] width 882 height 26
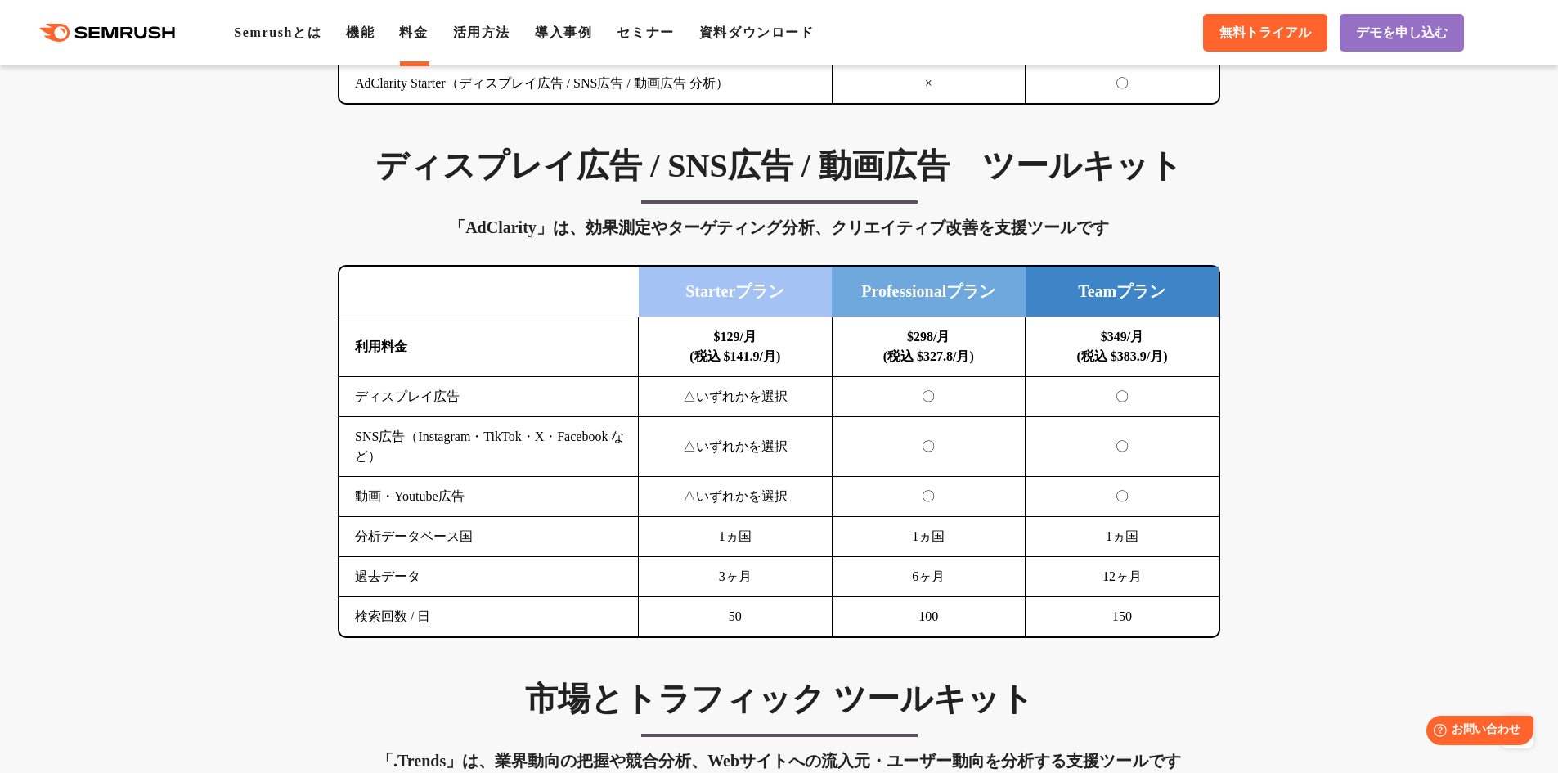
click at [935, 231] on div "「AdClarity」は、効果測定やターゲティング分析、クリエイティブ改善を支援ツールです" at bounding box center [779, 227] width 882 height 26
drag, startPoint x: 862, startPoint y: 231, endPoint x: 1001, endPoint y: 226, distance: 139.1
click at [997, 226] on div "「AdClarity」は、効果測定やターゲティング分析、クリエイティブ改善を支援ツールです" at bounding box center [779, 227] width 882 height 26
click at [1002, 226] on div "「AdClarity」は、効果測定やターゲティング分析、クリエイティブ改善を支援ツールです" at bounding box center [779, 227] width 882 height 26
click at [502, 229] on div "「AdClarity」は、効果測定やターゲティング分析、クリエイティブ改善を支援ツールです" at bounding box center [779, 227] width 882 height 26
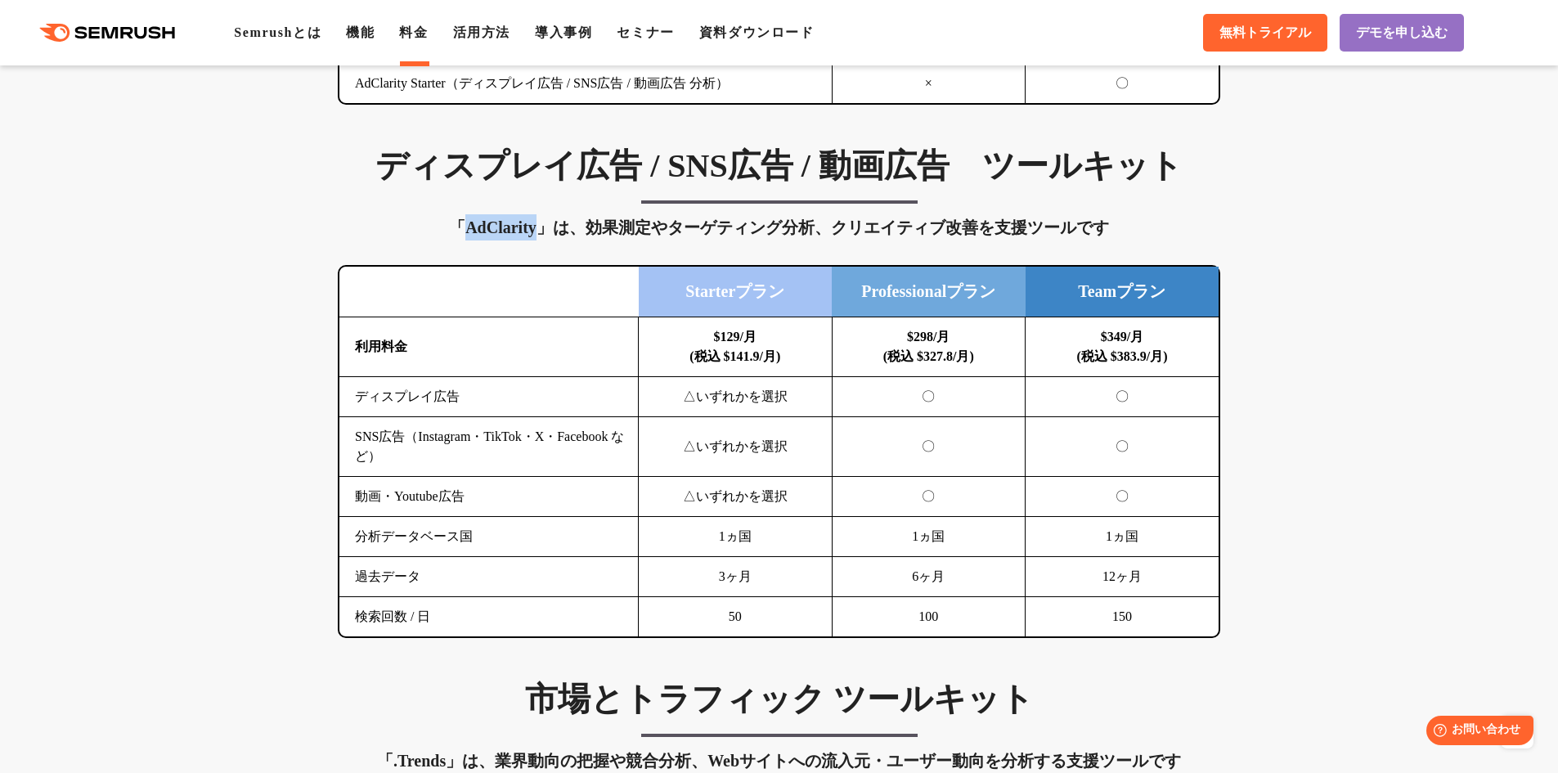
click at [502, 229] on div "「AdClarity」は、効果測定やターゲティング分析、クリエイティブ改善を支援ツールです" at bounding box center [779, 227] width 882 height 26
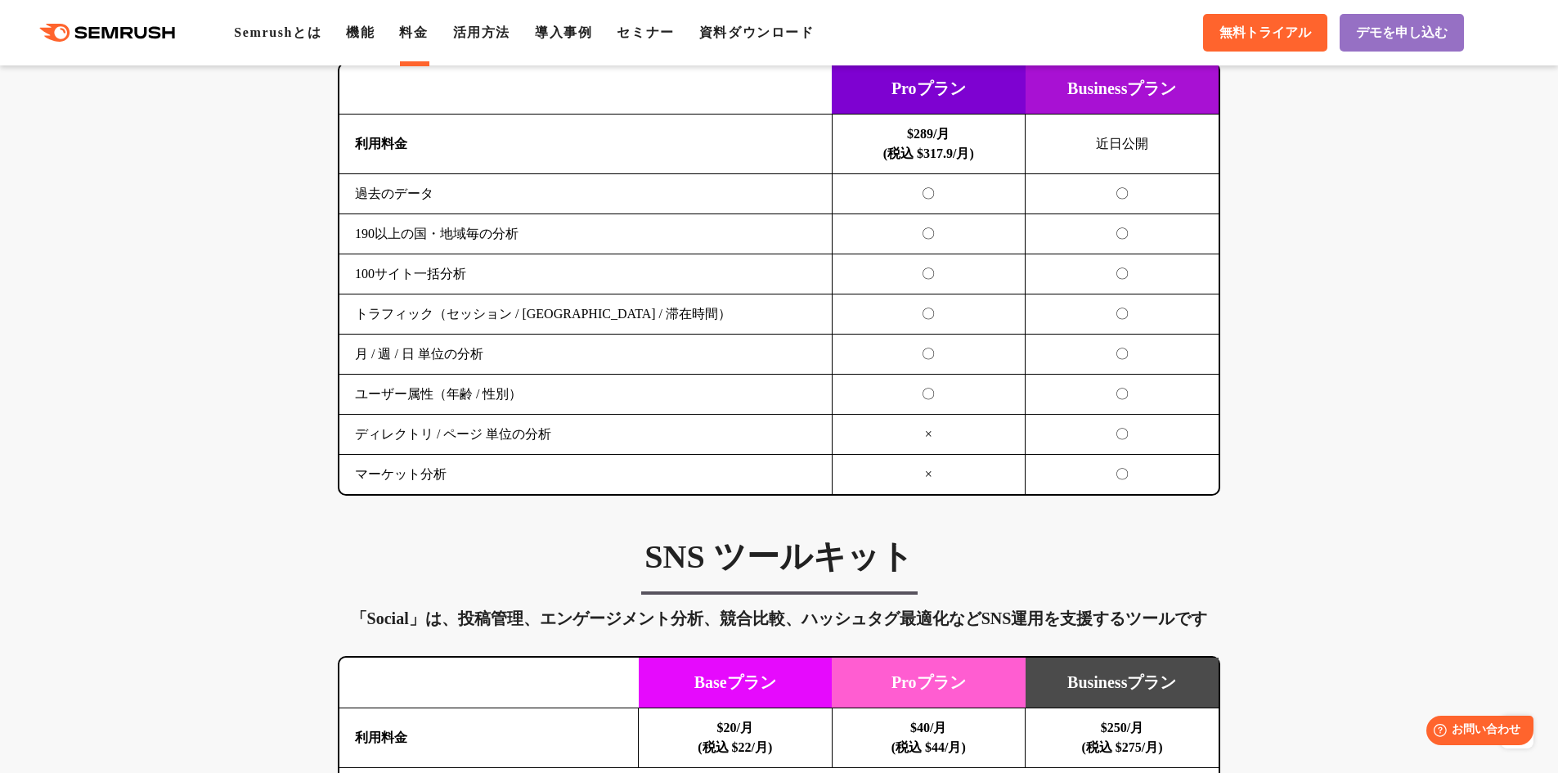
scroll to position [3025, 0]
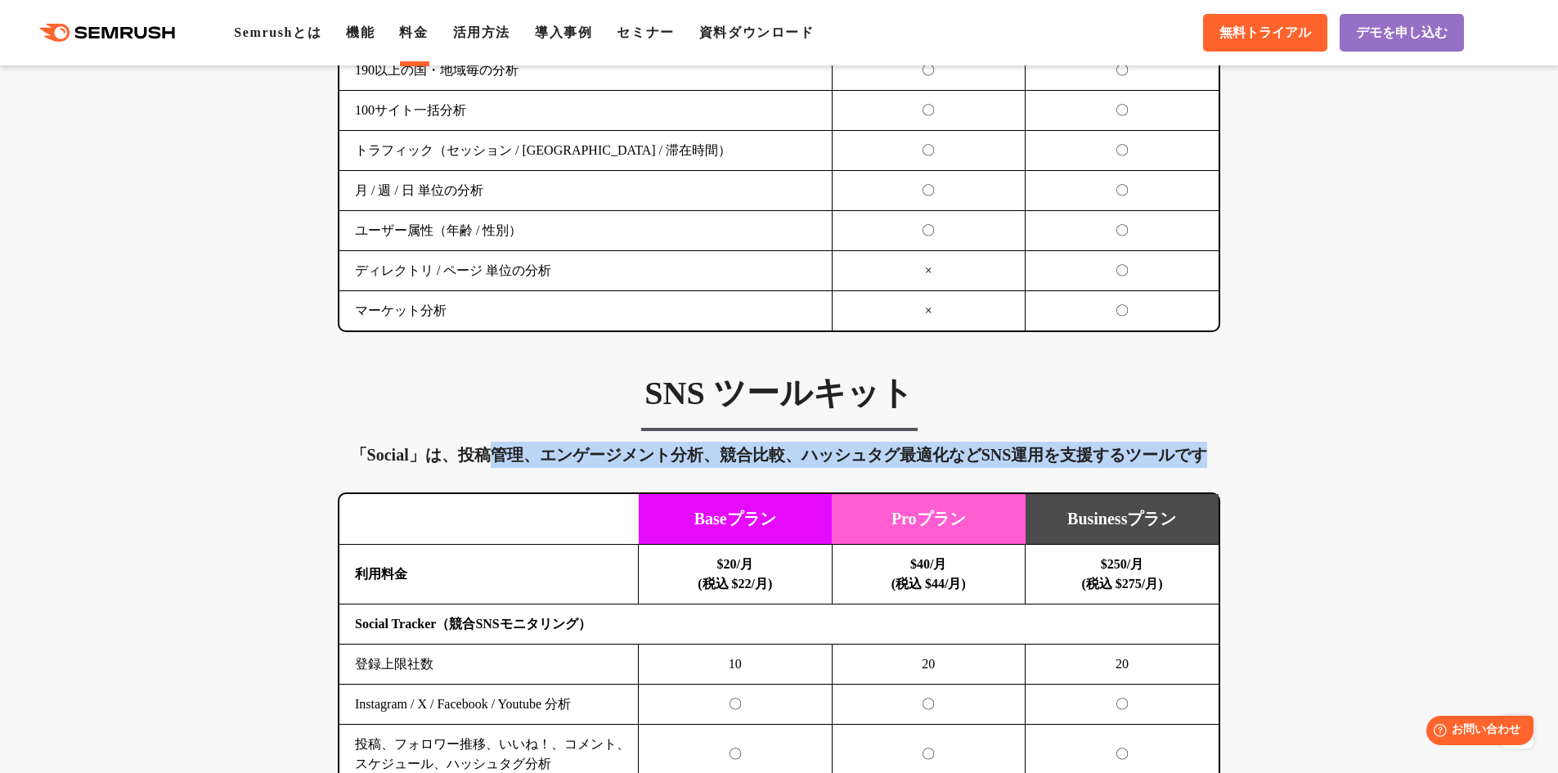
drag, startPoint x: 491, startPoint y: 445, endPoint x: 836, endPoint y: 477, distance: 346.5
click at [854, 466] on div "「Social」は、投稿管理、エンゲージメント分析、競合比較、ハッシュタグ最適化などSNS運用を支援するツールです" at bounding box center [779, 455] width 882 height 26
